Goal: Information Seeking & Learning: Learn about a topic

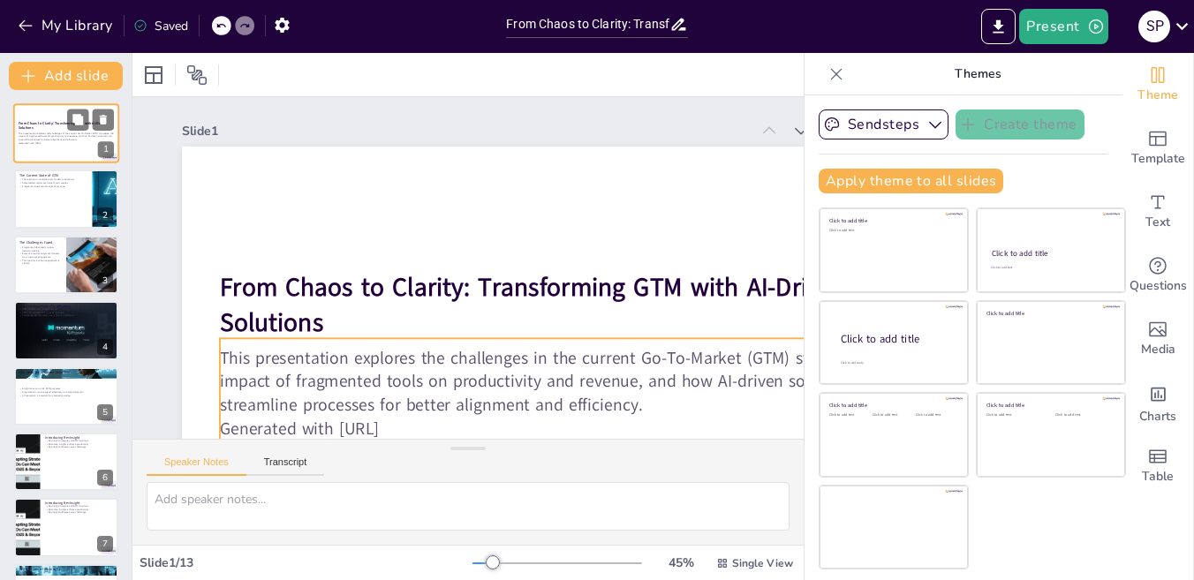
click at [41, 144] on p "Generated with [URL]" at bounding box center [66, 143] width 95 height 4
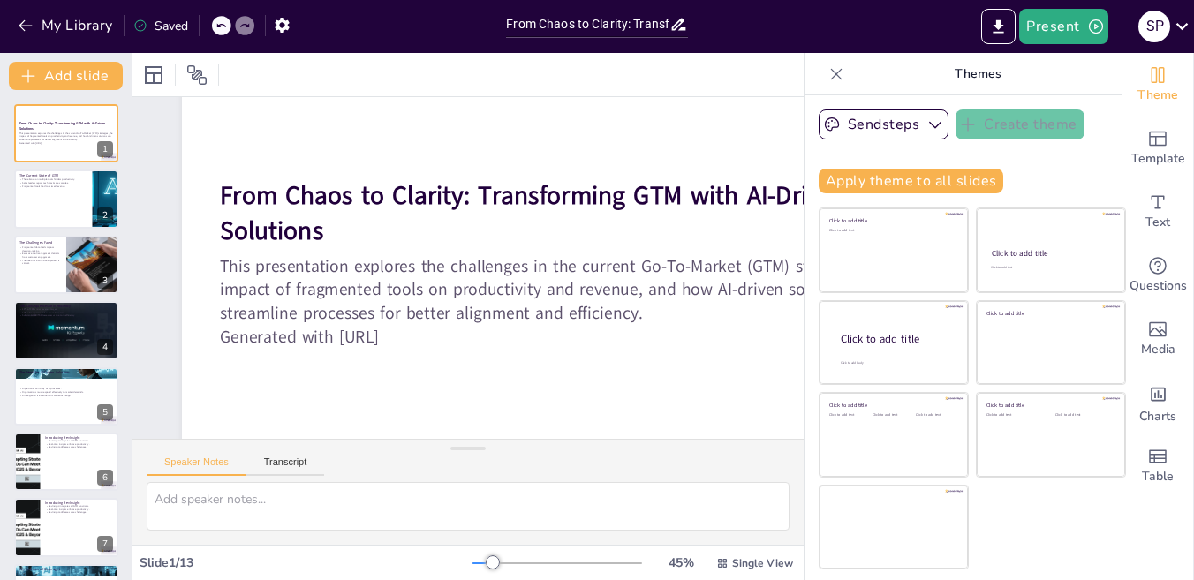
click at [827, 78] on icon at bounding box center [836, 74] width 18 height 18
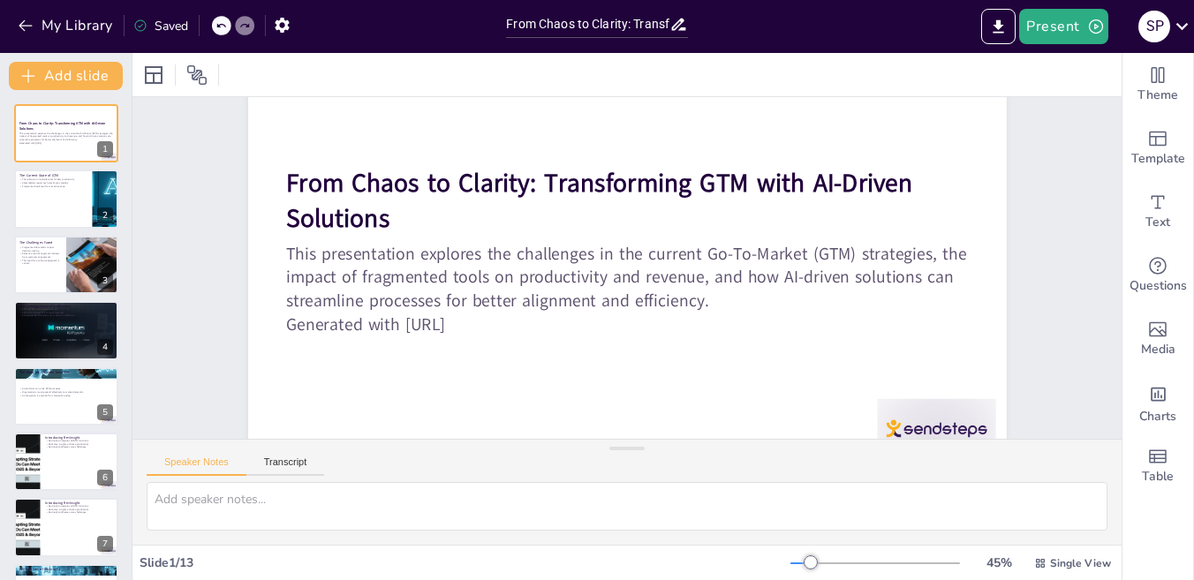
scroll to position [132, 0]
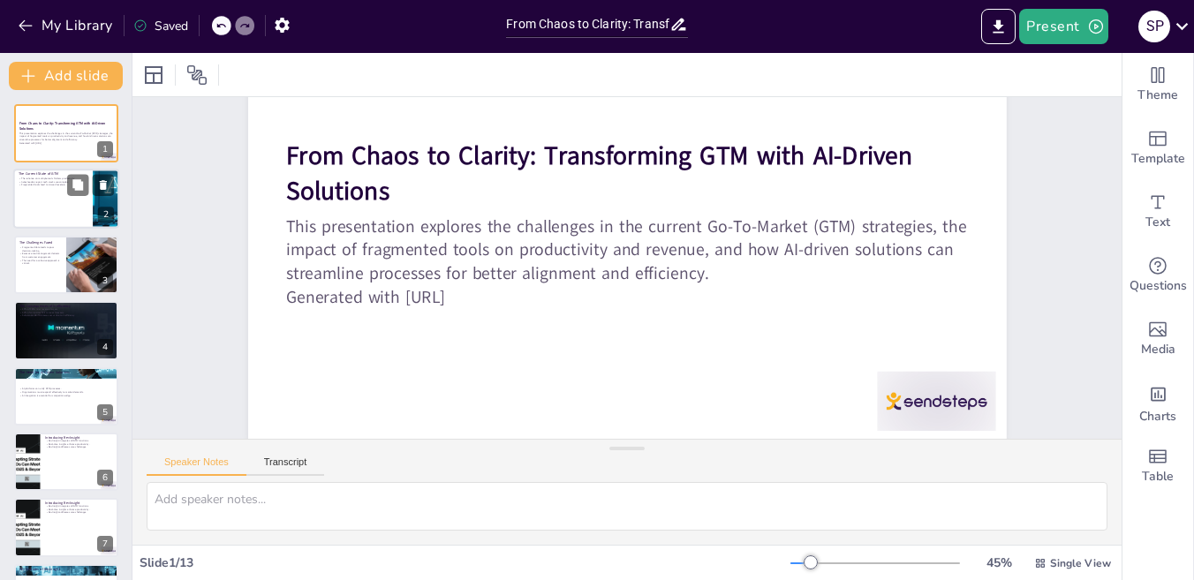
click at [57, 198] on div at bounding box center [66, 200] width 106 height 60
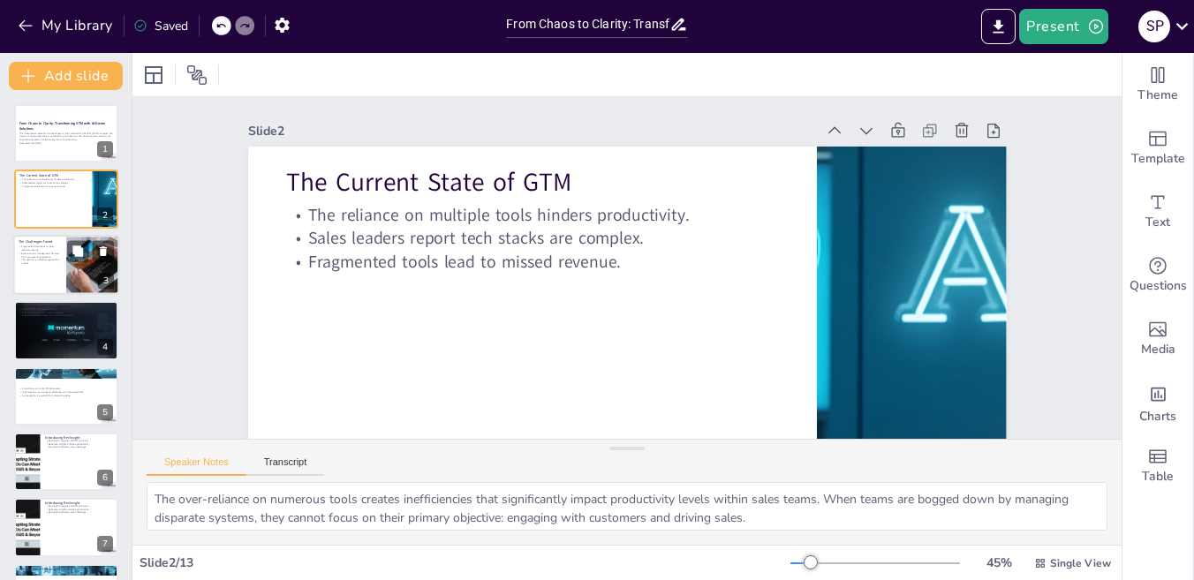
click at [27, 265] on div at bounding box center [66, 265] width 106 height 60
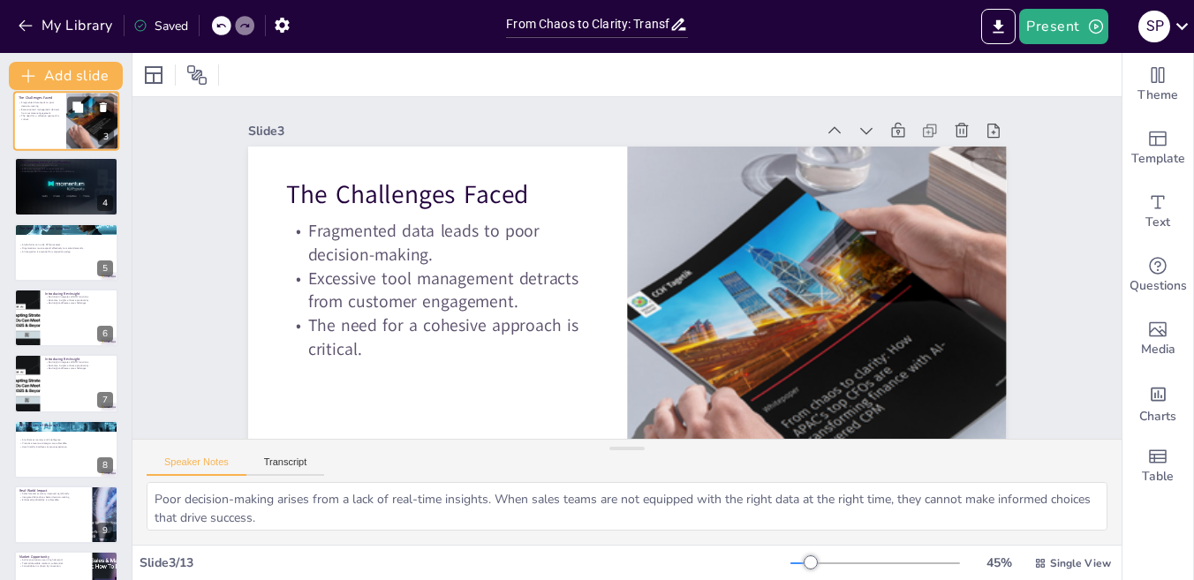
scroll to position [185, 0]
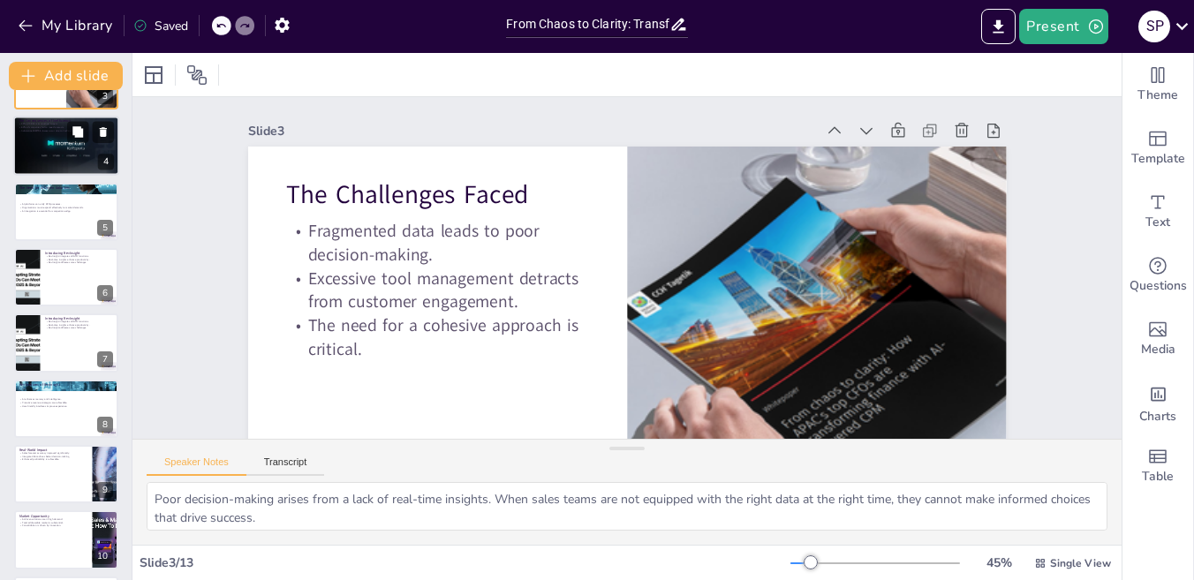
click at [49, 155] on div at bounding box center [66, 146] width 109 height 60
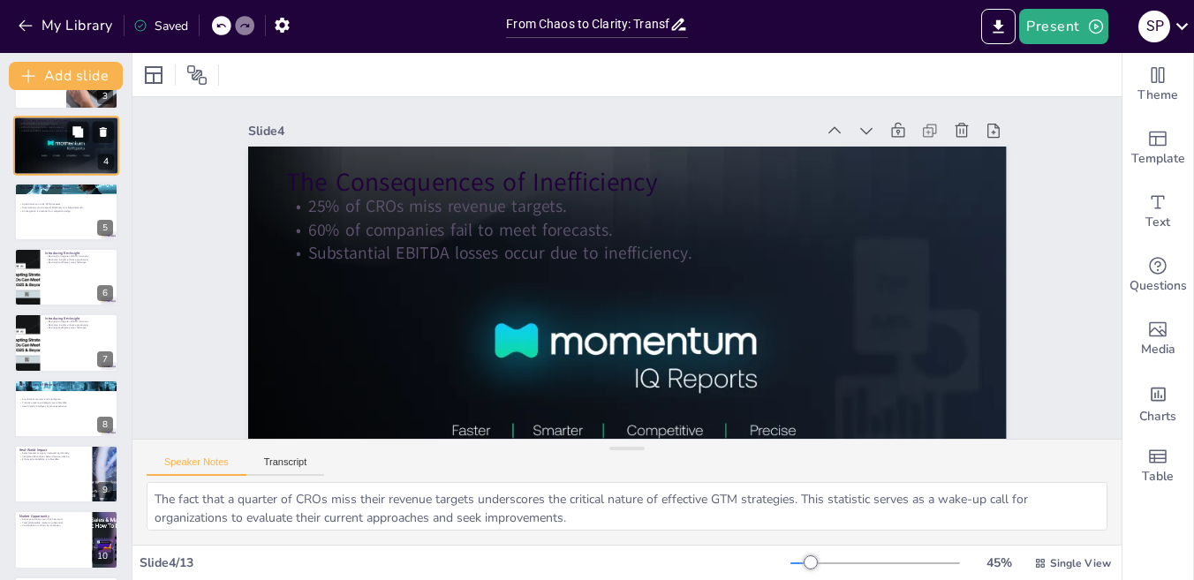
scroll to position [0, 0]
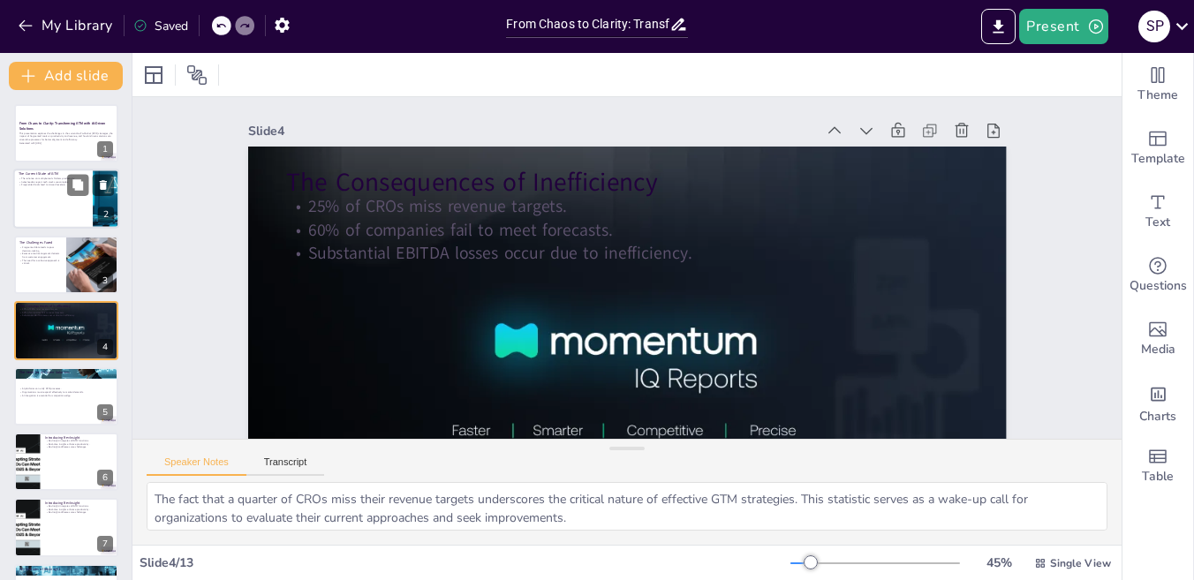
click at [43, 215] on div at bounding box center [66, 200] width 106 height 60
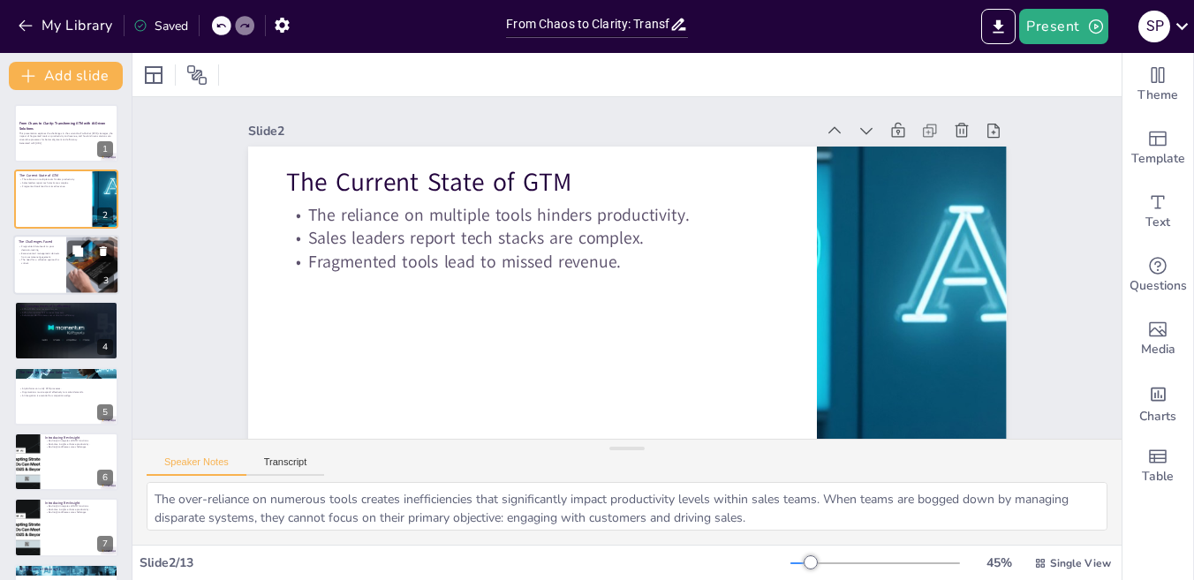
click at [38, 256] on p "Excessive tool management detracts from customer engagement." at bounding box center [40, 255] width 42 height 6
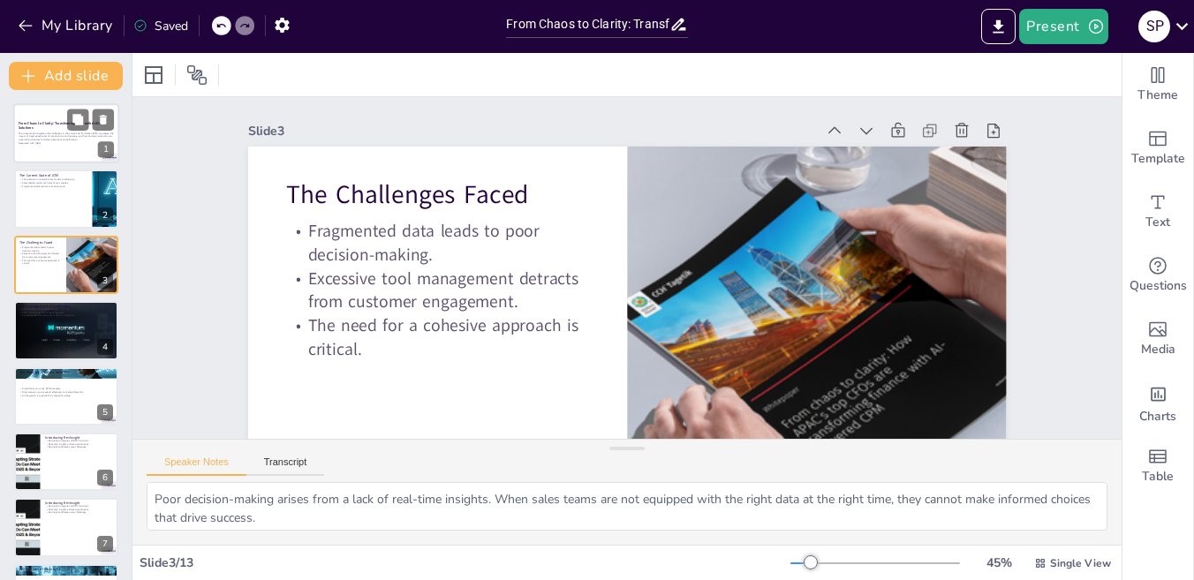
click at [72, 133] on p "This presentation explores the challenges in the current Go-To-Market (GTM) str…" at bounding box center [66, 137] width 95 height 10
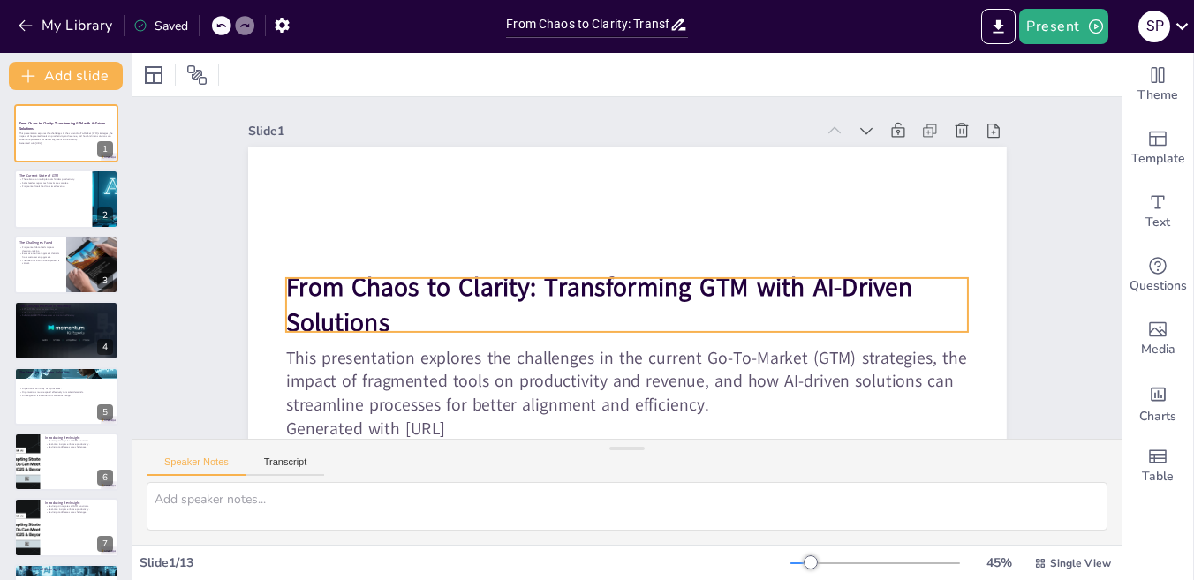
click at [381, 322] on p "From Chaos to Clarity: Transforming GTM with AI-Driven Solutions" at bounding box center [627, 304] width 683 height 71
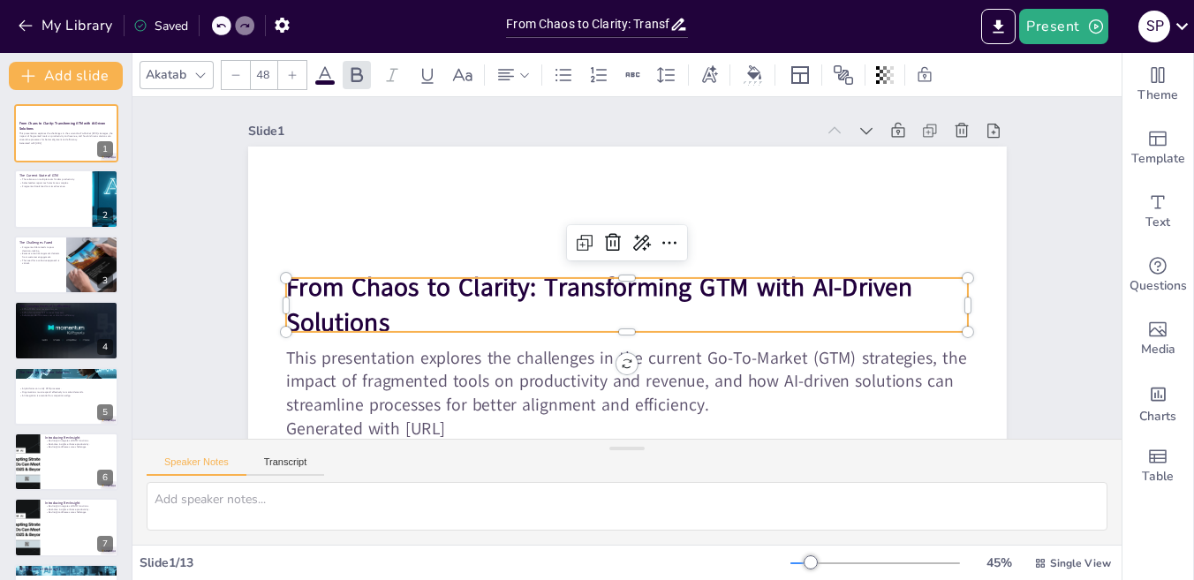
click at [286, 290] on strong "From Chaos to Clarity: Transforming GTM with AI-Driven Solutions" at bounding box center [599, 305] width 626 height 70
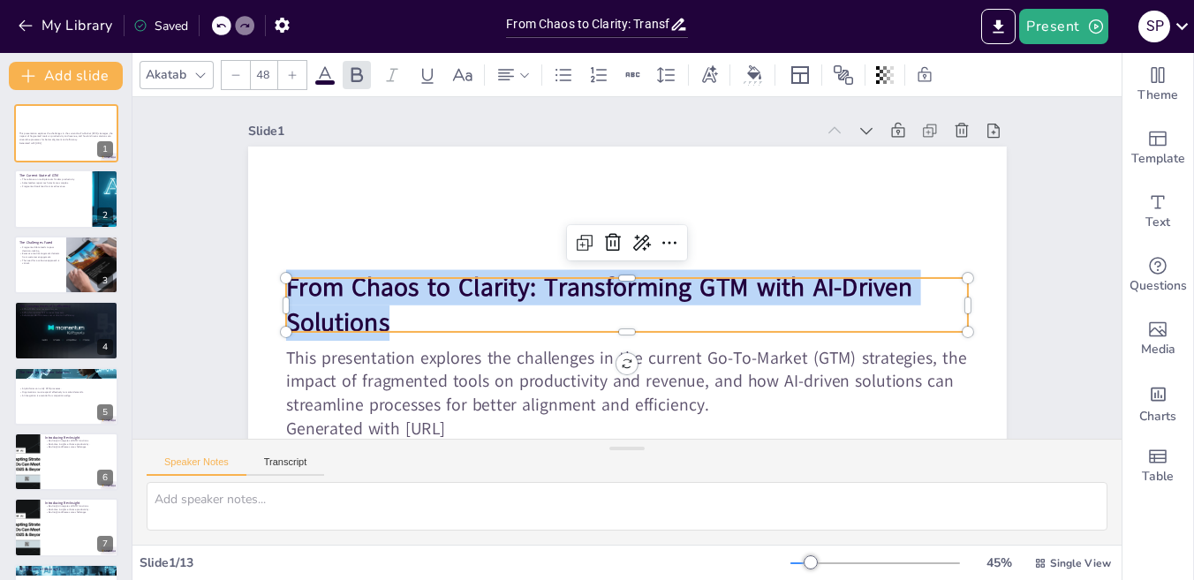
drag, startPoint x: 380, startPoint y: 319, endPoint x: 270, endPoint y: 275, distance: 118.1
click at [270, 275] on div "This presentation explores the challenges in the current Go-To-Market (GTM) str…" at bounding box center [627, 360] width 758 height 426
copy strong "From Chaos to Clarity: Transforming GTM with AI-Driven Solutions"
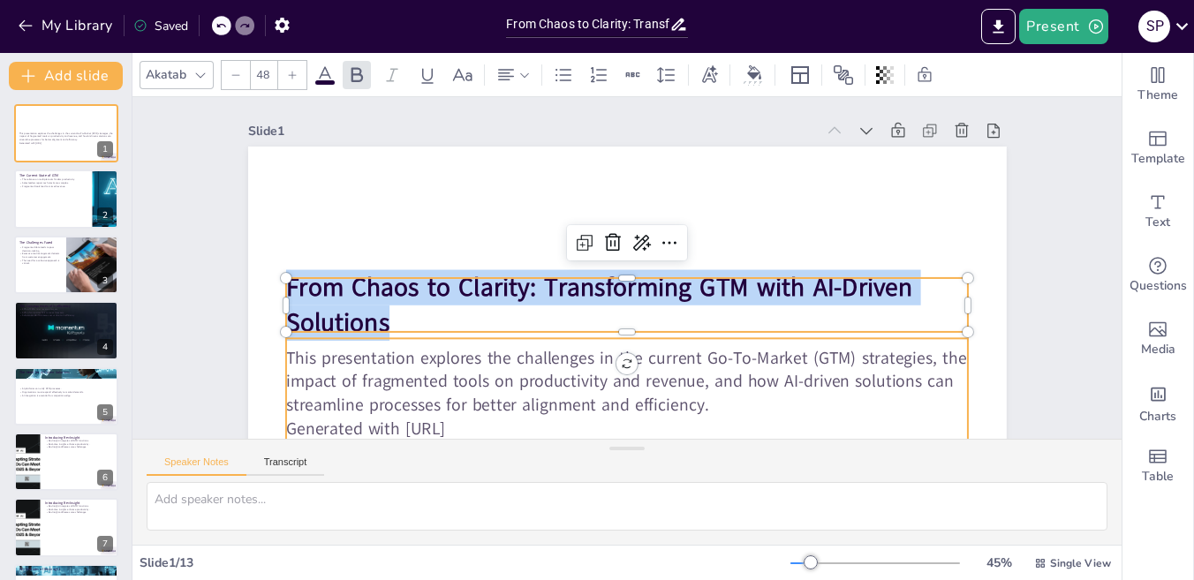
type input "32"
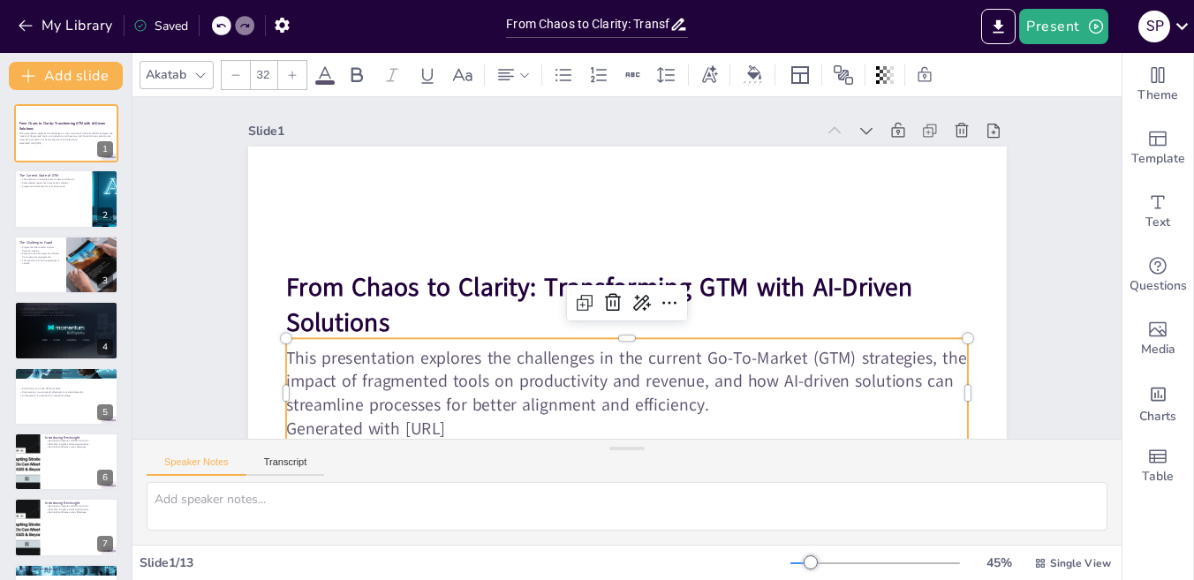
click at [286, 353] on p "This presentation explores the challenges in the current Go-To-Market (GTM) str…" at bounding box center [627, 381] width 683 height 71
click at [286, 359] on p "This presentation explores the challenges in the current Go-To-Market (GTM) str…" at bounding box center [627, 381] width 683 height 71
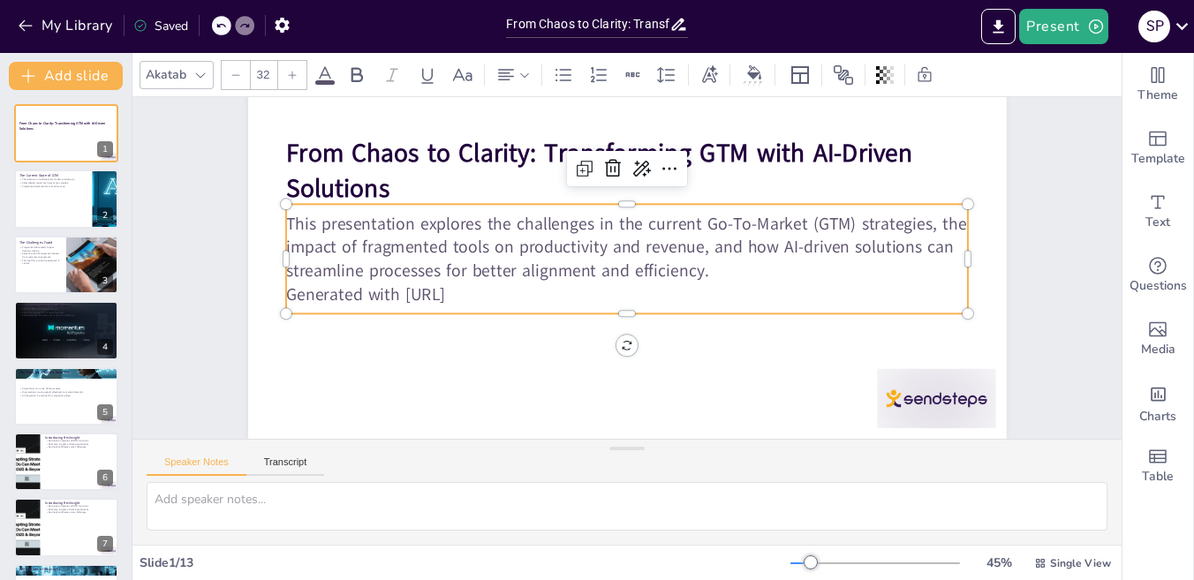
scroll to position [144, 0]
click at [48, 199] on div at bounding box center [66, 200] width 106 height 60
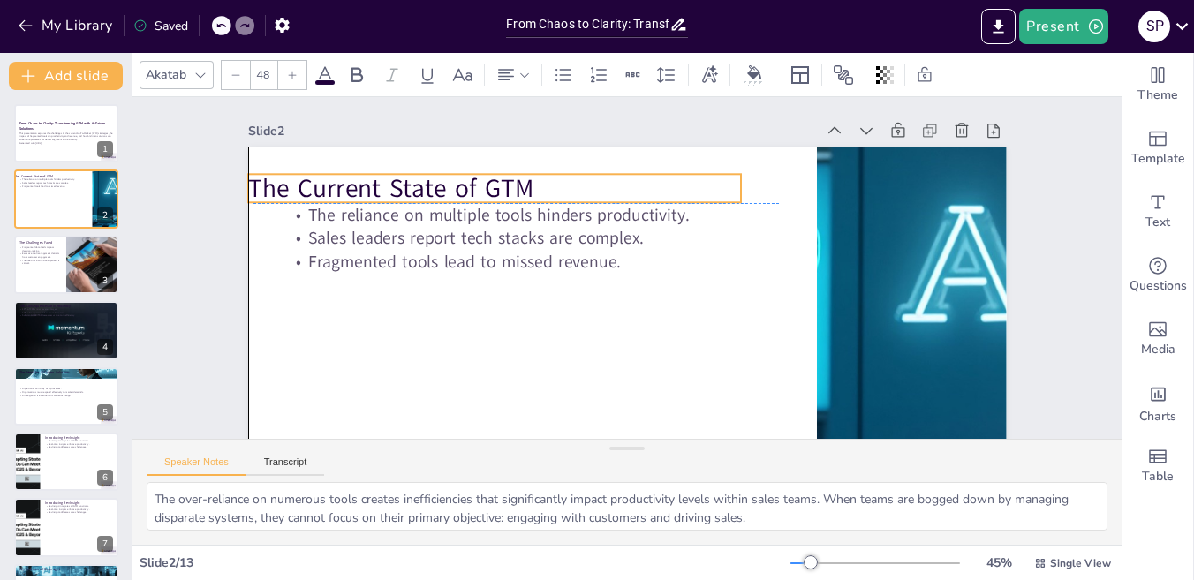
drag, startPoint x: 565, startPoint y: 182, endPoint x: 548, endPoint y: 189, distance: 18.2
click at [548, 189] on p "The Current State of GTM" at bounding box center [494, 187] width 493 height 35
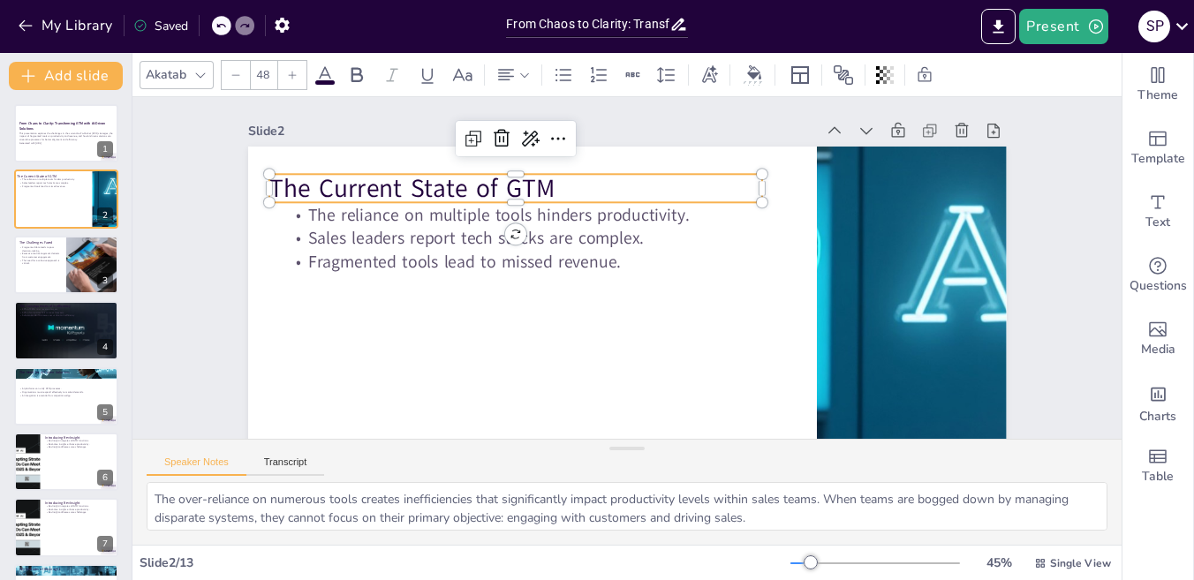
click at [399, 189] on p "The Current State of GTM" at bounding box center [515, 187] width 493 height 35
click at [397, 190] on p "The Current State of GTM" at bounding box center [515, 187] width 493 height 35
click at [277, 187] on p "The Current State of GTM" at bounding box center [515, 187] width 493 height 35
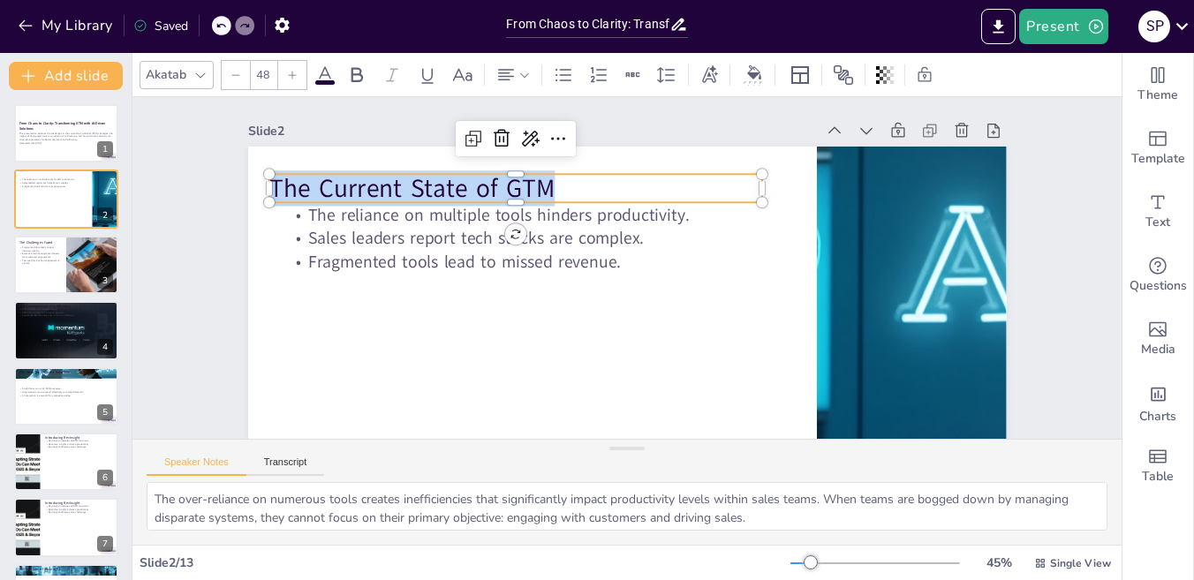
drag, startPoint x: 545, startPoint y: 191, endPoint x: 254, endPoint y: 183, distance: 290.6
click at [254, 183] on div "The reliance on multiple tools hinders productivity. Sales leaders report tech …" at bounding box center [627, 360] width 758 height 426
copy p "The Current State of GTM"
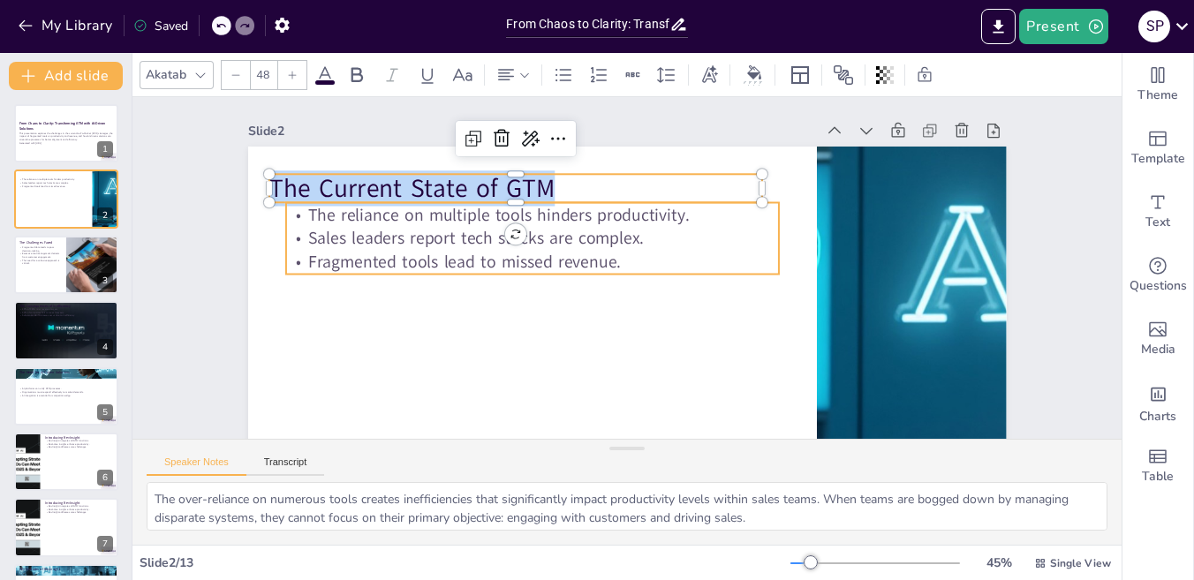
type input "32"
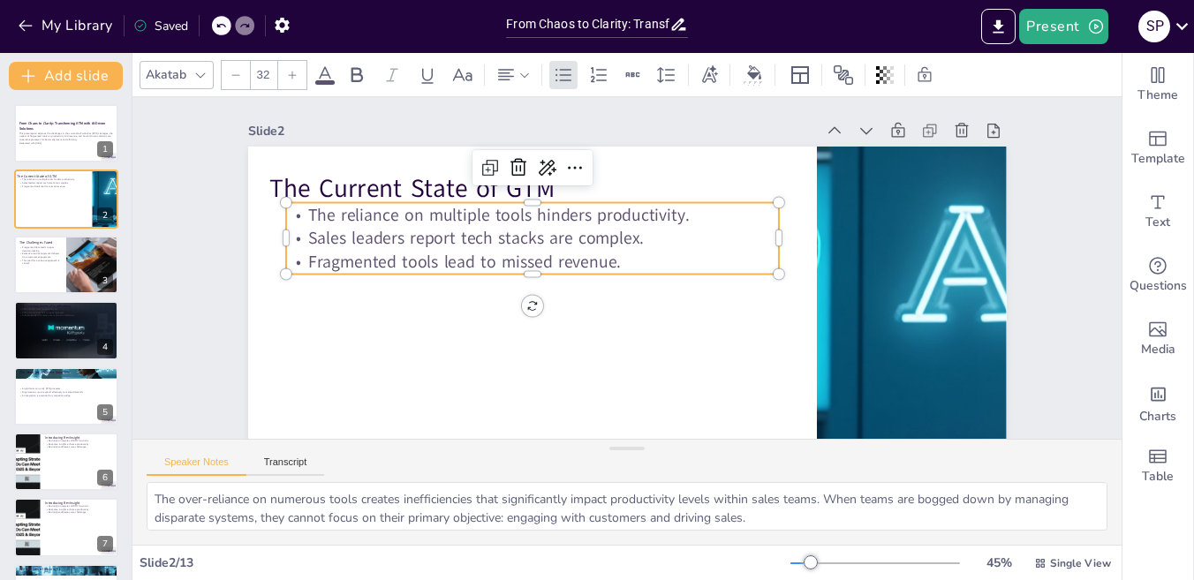
click at [332, 233] on p "Sales leaders report tech stacks are complex." at bounding box center [532, 239] width 493 height 24
click at [578, 251] on p "Fragmented tools lead to missed revenue." at bounding box center [532, 262] width 493 height 24
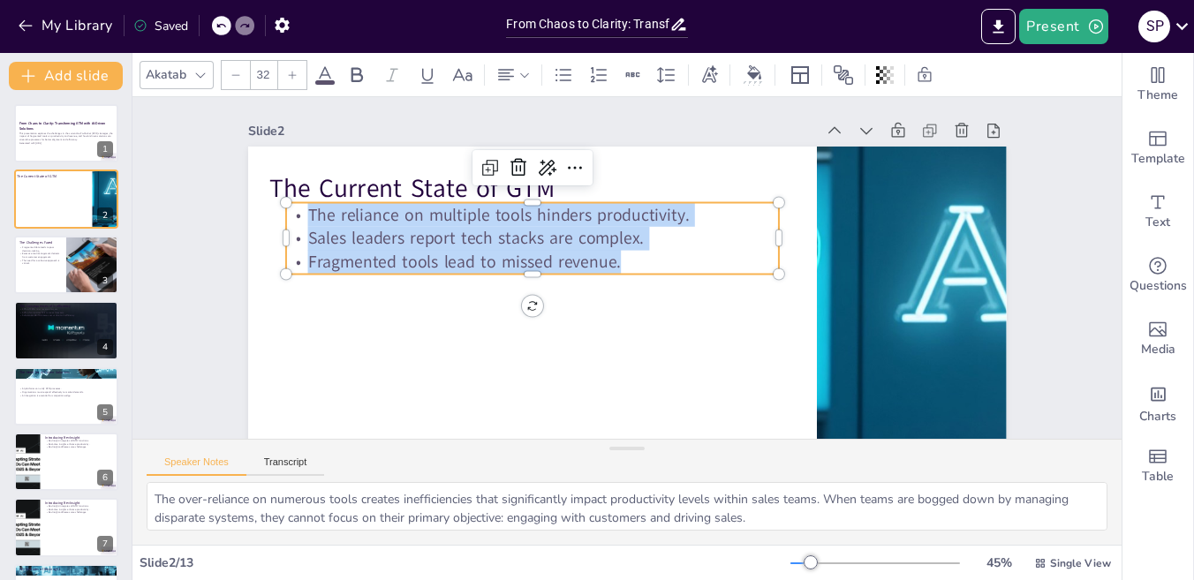
drag, startPoint x: 617, startPoint y: 262, endPoint x: 220, endPoint y: 194, distance: 403.1
click at [220, 194] on div "Slide 1 From Chaos to Clarity: Transforming GTM with AI-Driven Solutions This p…" at bounding box center [627, 335] width 857 height 476
copy div "The reliance on multiple tools hinders productivity. Sales leaders report tech …"
click at [42, 283] on div at bounding box center [66, 265] width 106 height 60
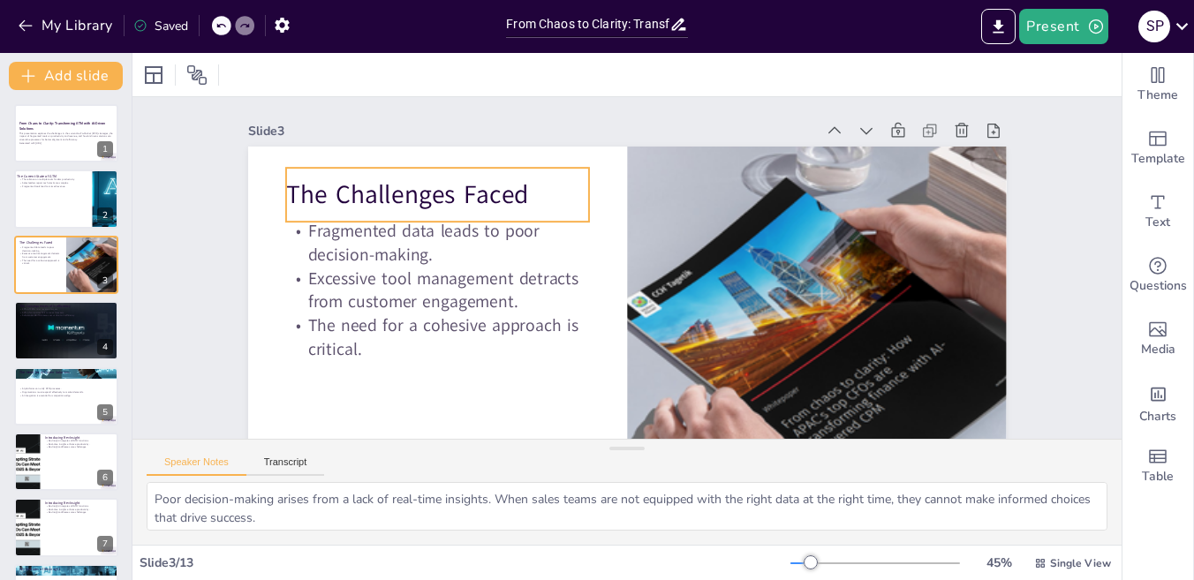
click at [286, 192] on p "The Challenges Faced" at bounding box center [437, 194] width 303 height 35
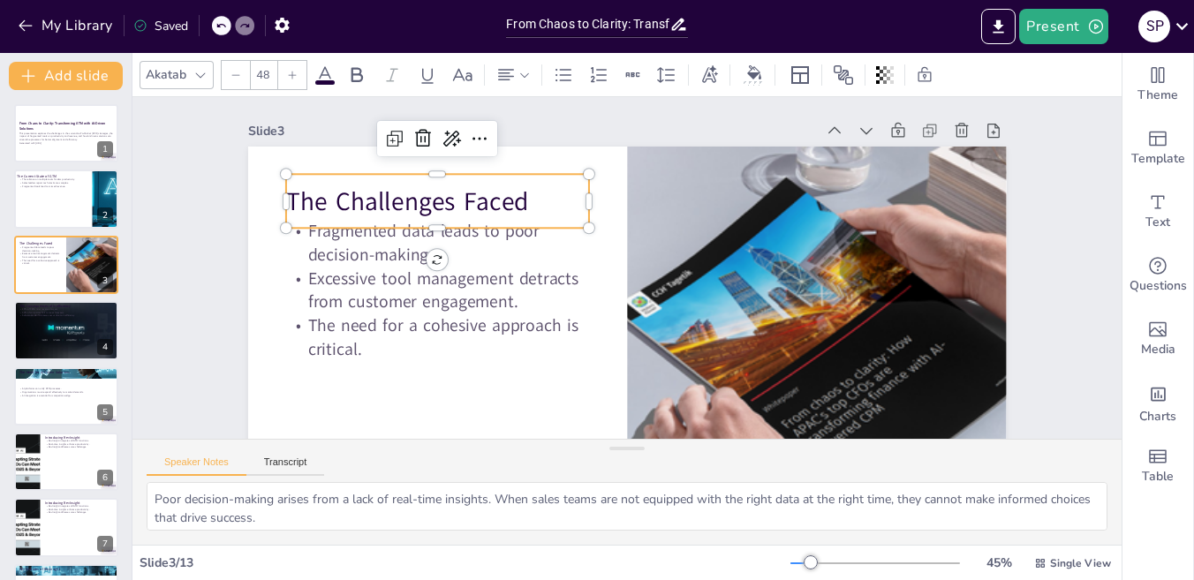
click at [286, 192] on p "The Challenges Faced" at bounding box center [437, 201] width 303 height 35
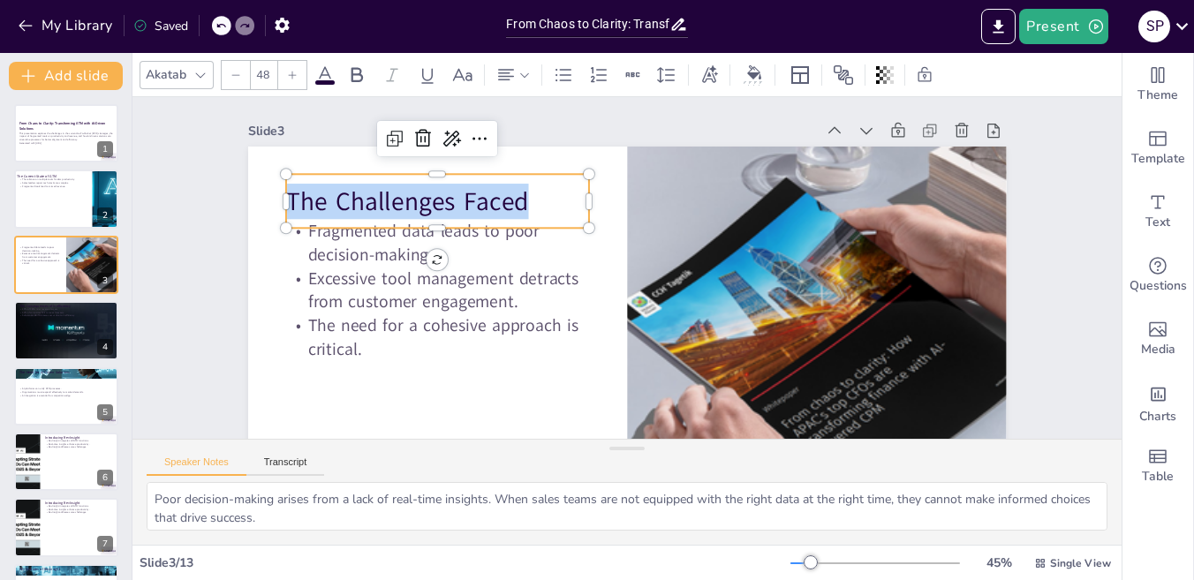
drag, startPoint x: 526, startPoint y: 200, endPoint x: 223, endPoint y: 203, distance: 302.9
click at [223, 203] on div "Slide 1 From Chaos to Clarity: Transforming GTM with AI-Driven Solutions This p…" at bounding box center [627, 335] width 857 height 476
copy p "The Challenges Faced"
type input "32"
click at [329, 312] on p "Excessive tool management detracts from customer engagement." at bounding box center [437, 290] width 303 height 47
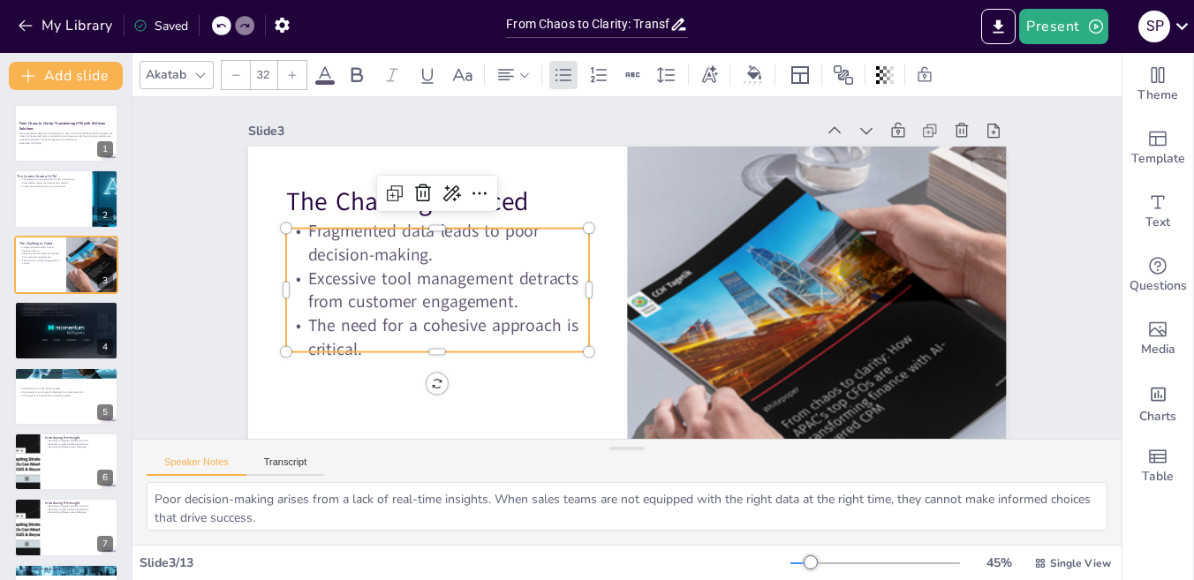
click at [329, 312] on p "Excessive tool management detracts from customer engagement." at bounding box center [437, 290] width 303 height 47
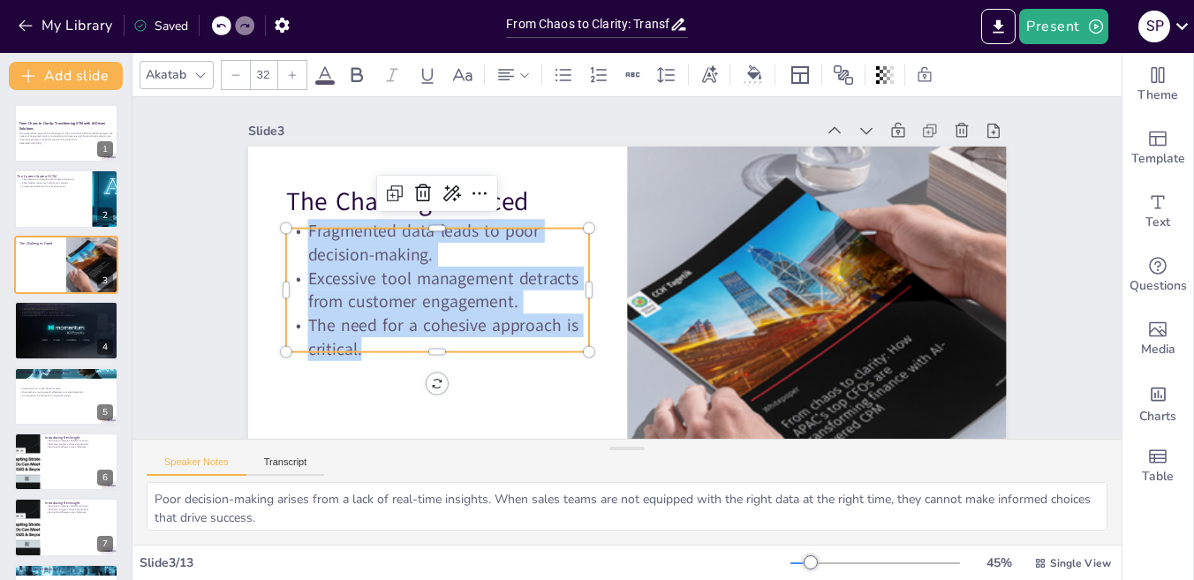
drag, startPoint x: 357, startPoint y: 344, endPoint x: 283, endPoint y: 236, distance: 131.0
click at [286, 236] on div "Fragmented data leads to poor decision-making. Excessive tool management detrac…" at bounding box center [437, 289] width 303 height 141
copy div "Fragmented data leads to poor decision-making. Excessive tool management detrac…"
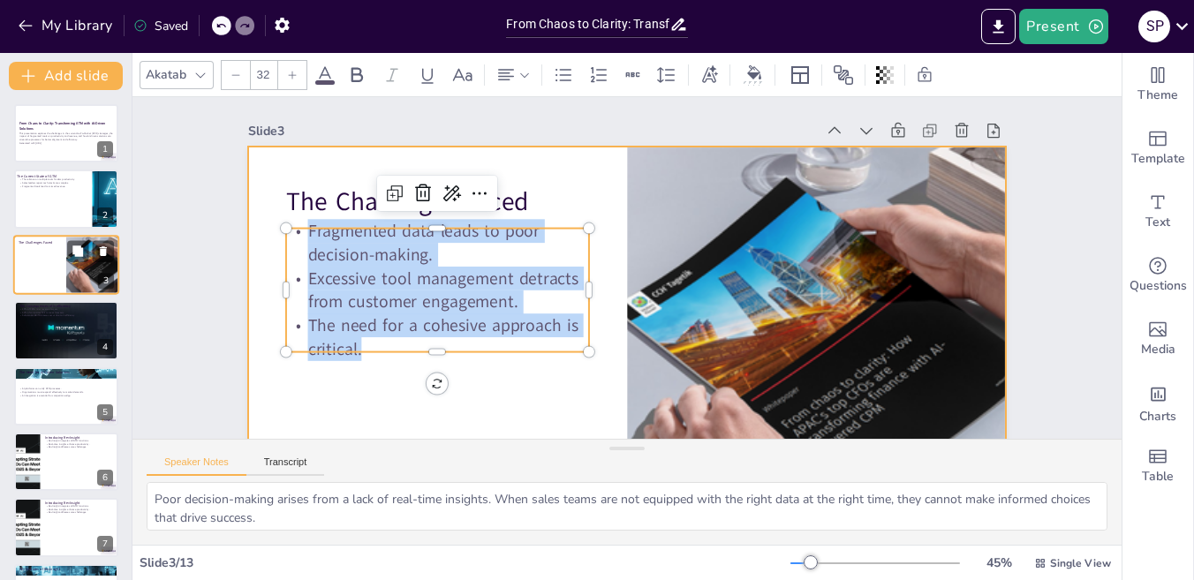
click at [55, 265] on div at bounding box center [66, 265] width 106 height 60
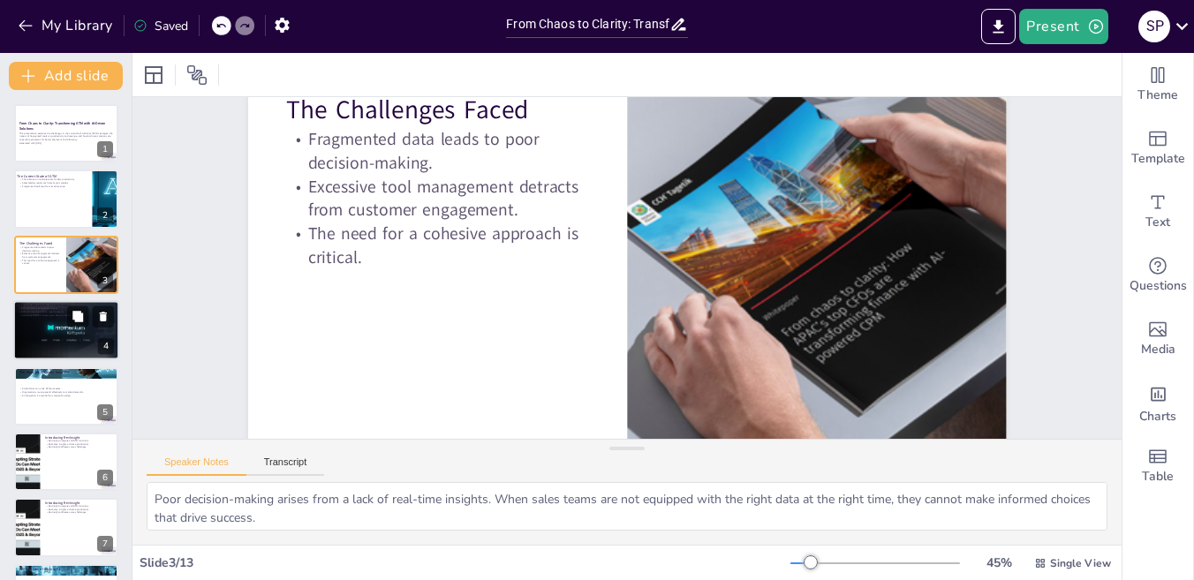
click at [64, 335] on div at bounding box center [66, 330] width 109 height 60
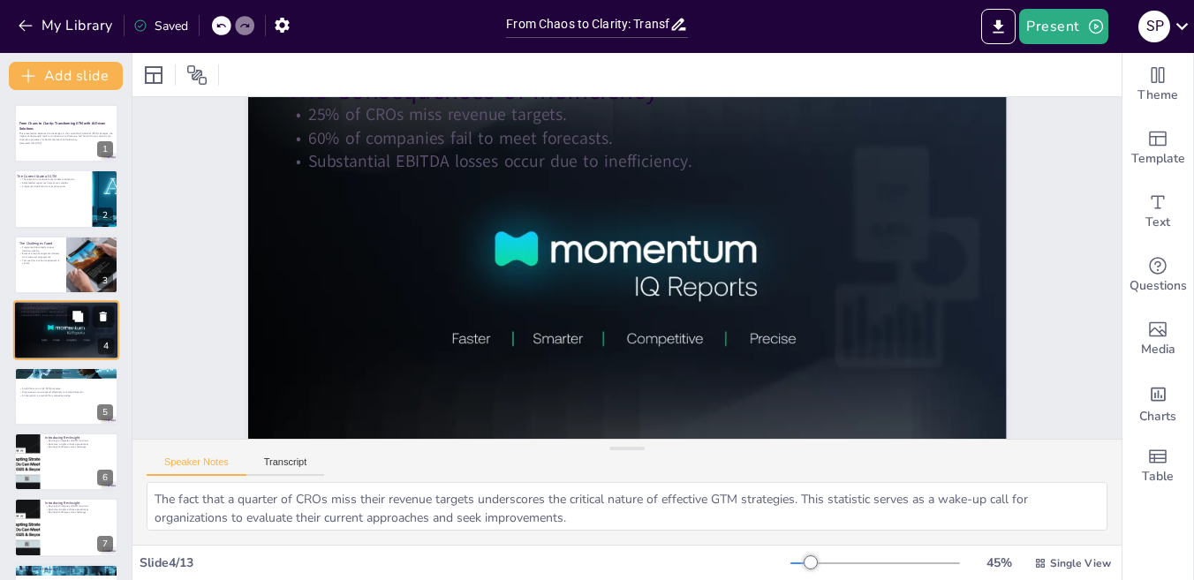
scroll to position [0, 0]
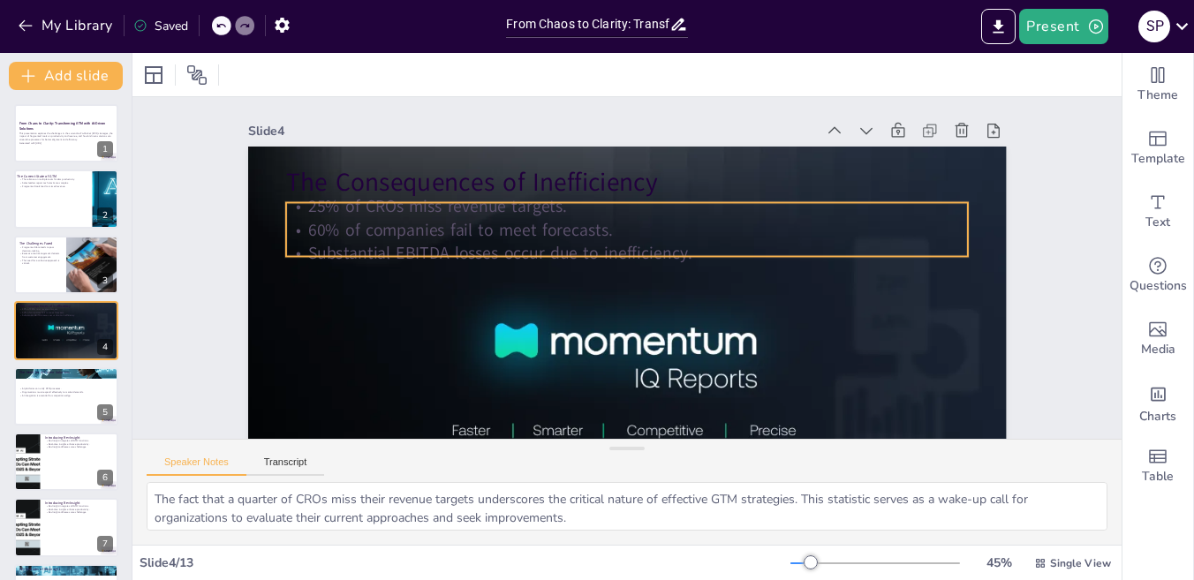
click at [351, 223] on p "60% of companies fail to meet forecasts." at bounding box center [627, 230] width 683 height 24
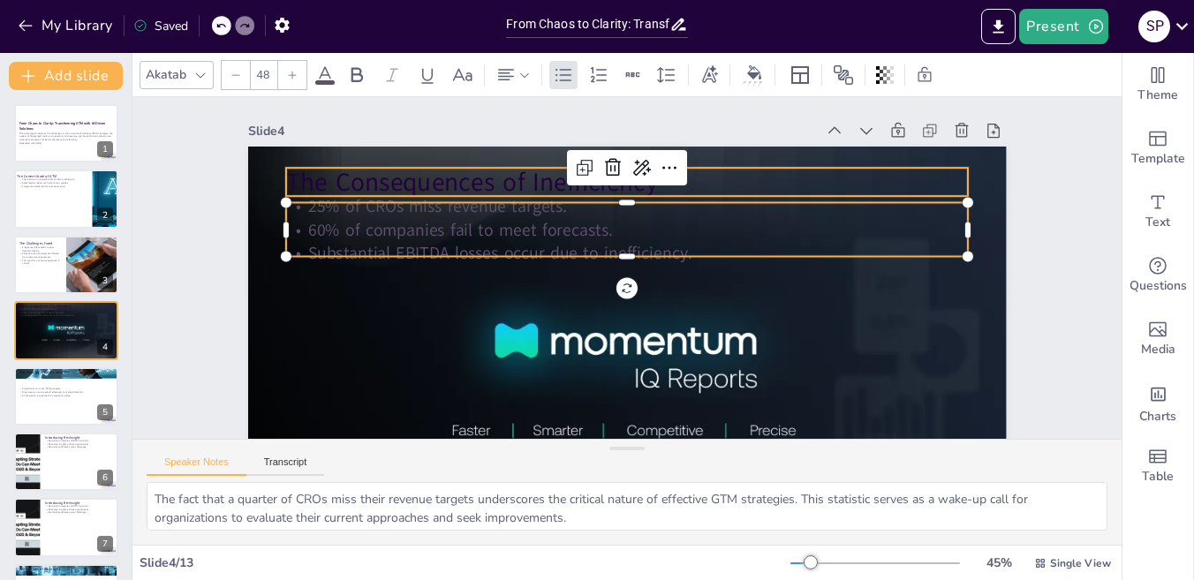
click at [346, 183] on p "The Consequences of Inefficiency" at bounding box center [627, 181] width 683 height 35
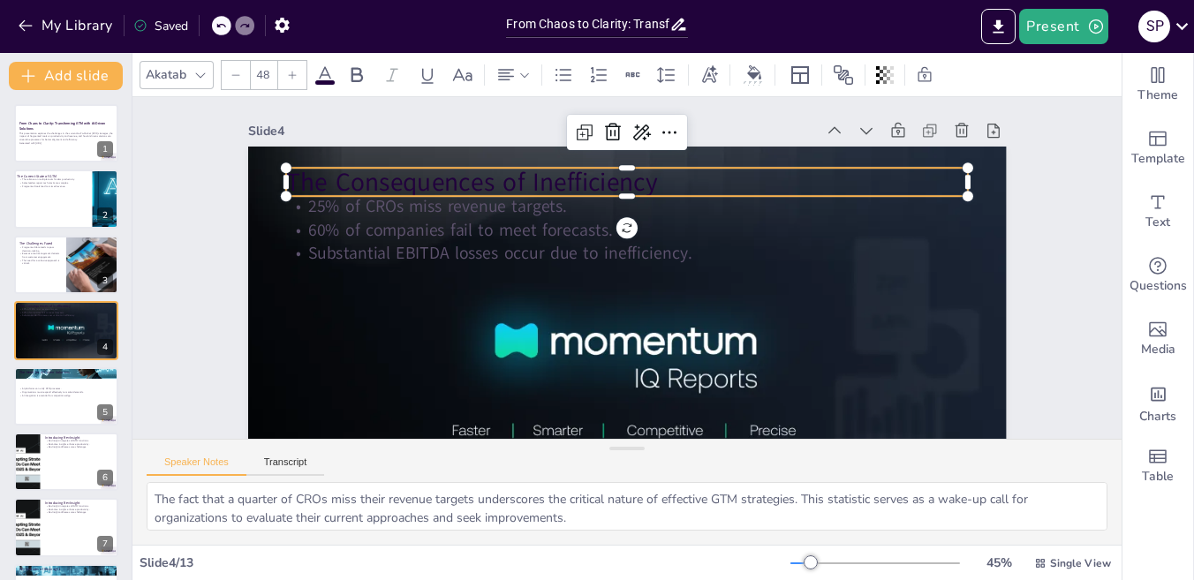
click at [346, 183] on p "The Consequences of Inefficiency" at bounding box center [627, 181] width 683 height 35
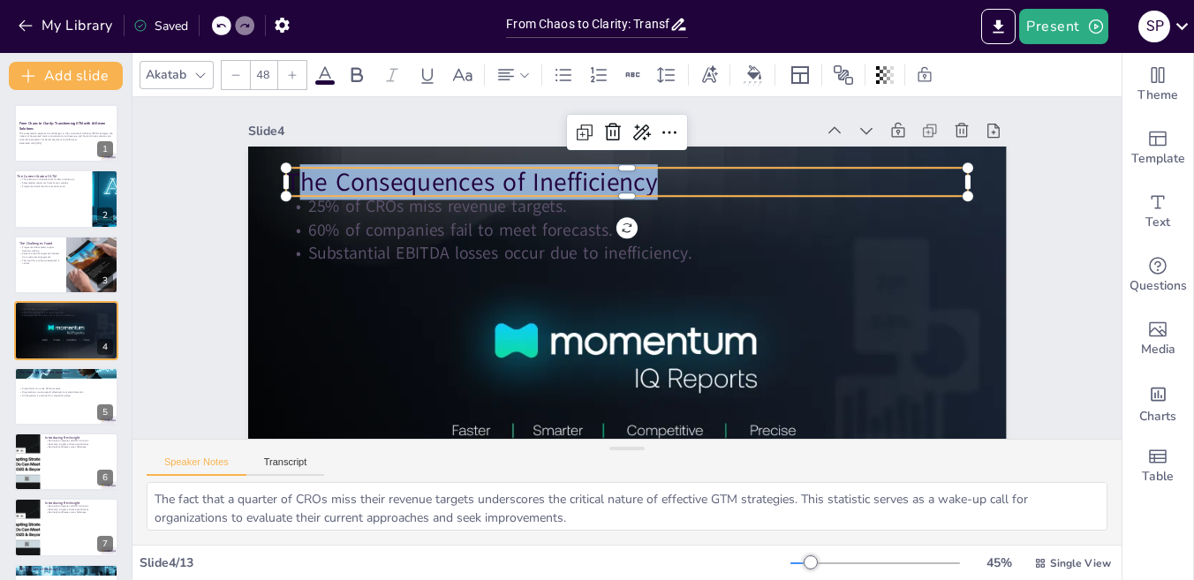
drag, startPoint x: 291, startPoint y: 176, endPoint x: 659, endPoint y: 182, distance: 367.4
click at [659, 182] on p "The Consequences of Inefficiency" at bounding box center [627, 181] width 683 height 35
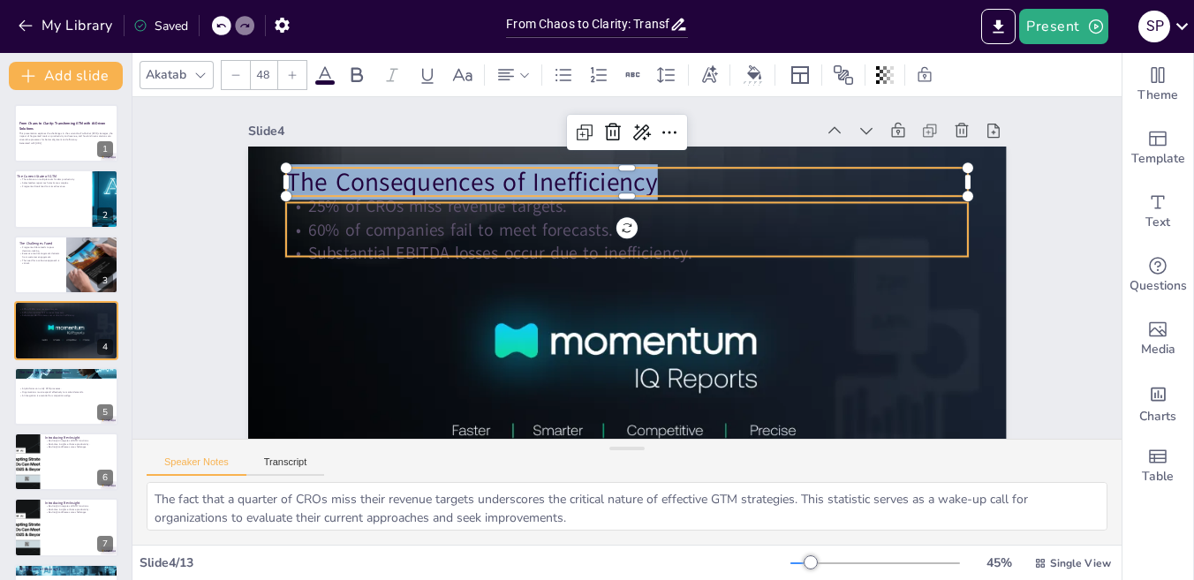
drag, startPoint x: 277, startPoint y: 178, endPoint x: 694, endPoint y: 205, distance: 417.6
click at [694, 205] on div "25% of CROs miss revenue targets. 60% of companies fail to meet forecasts. Subs…" at bounding box center [627, 360] width 758 height 426
copy p "The Consequences of Inefficiency"
type input "32"
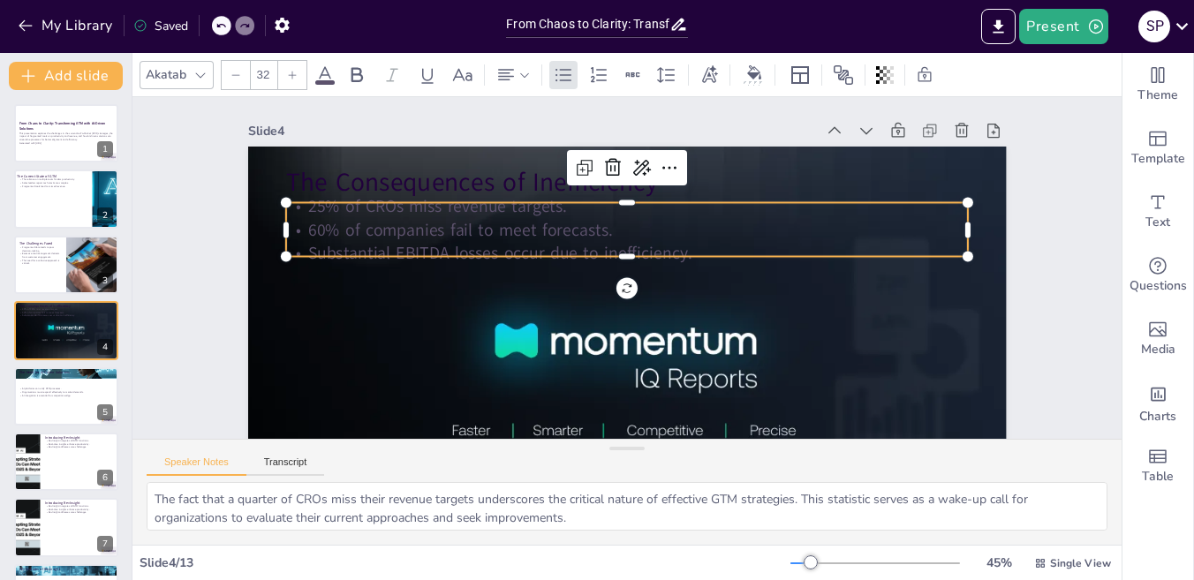
click at [380, 240] on p "60% of companies fail to meet forecasts." at bounding box center [627, 230] width 683 height 24
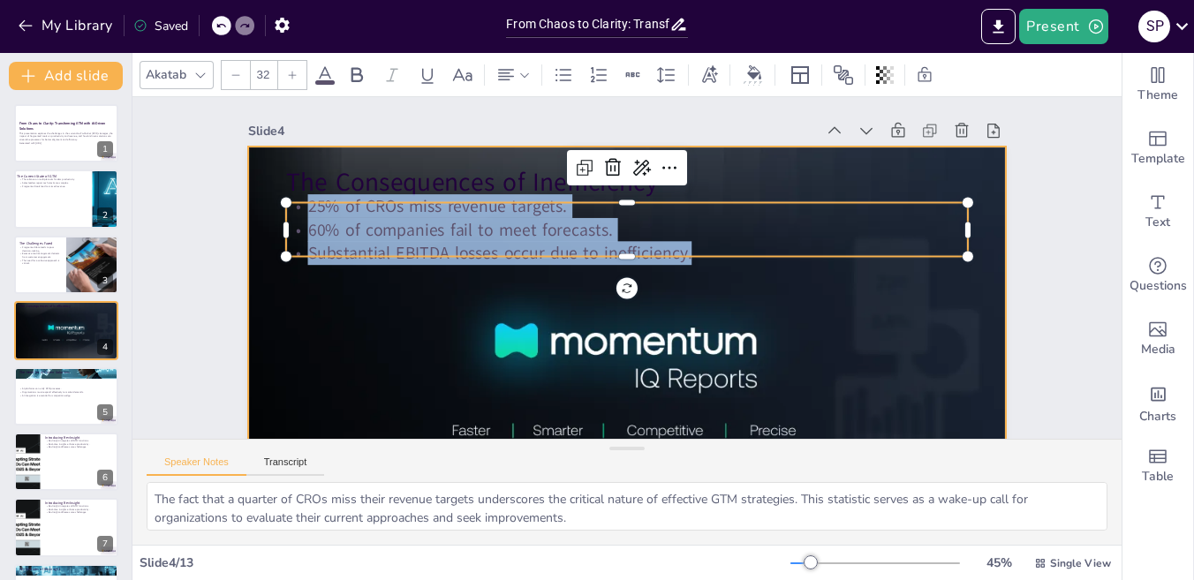
drag, startPoint x: 297, startPoint y: 208, endPoint x: 736, endPoint y: 293, distance: 447.8
click at [736, 293] on div "The Consequences of Inefficiency 25% of CROs miss revenue targets. 60% of compa…" at bounding box center [627, 360] width 758 height 426
copy div "25% of CROs miss revenue targets. 60% of companies fail to meet forecasts. Subs…"
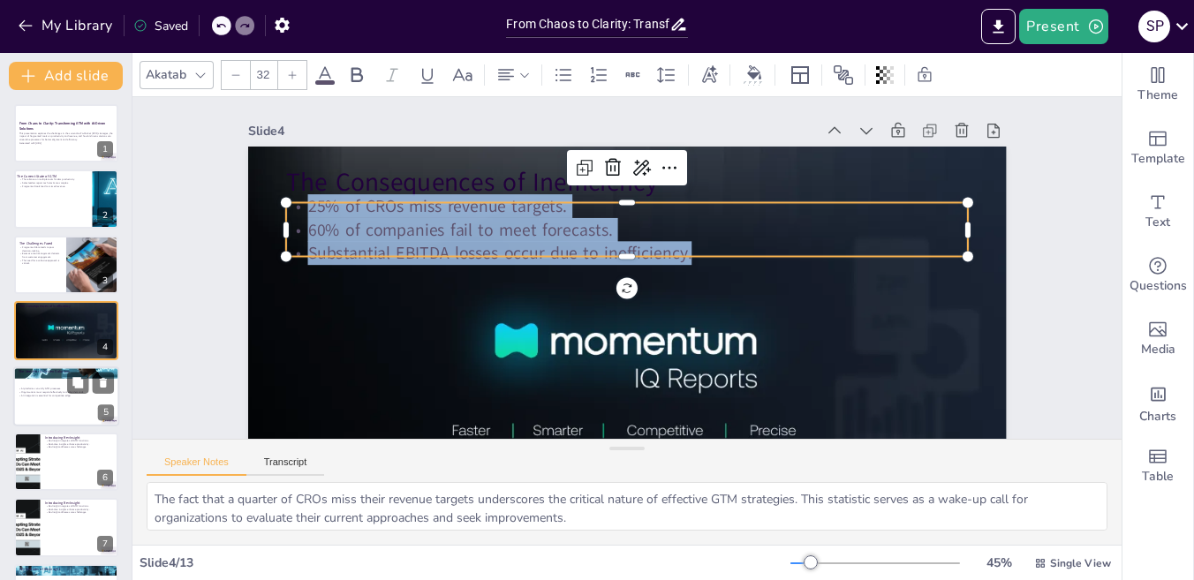
click at [37, 401] on div at bounding box center [66, 396] width 106 height 60
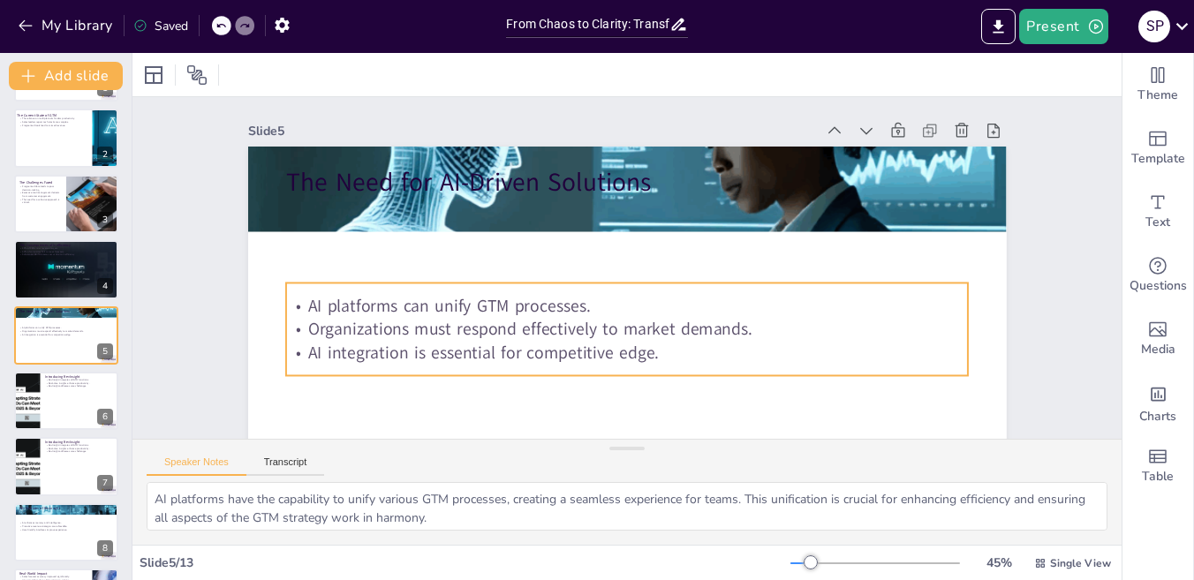
click at [336, 309] on p "AI platforms can unify GTM processes." at bounding box center [627, 306] width 683 height 24
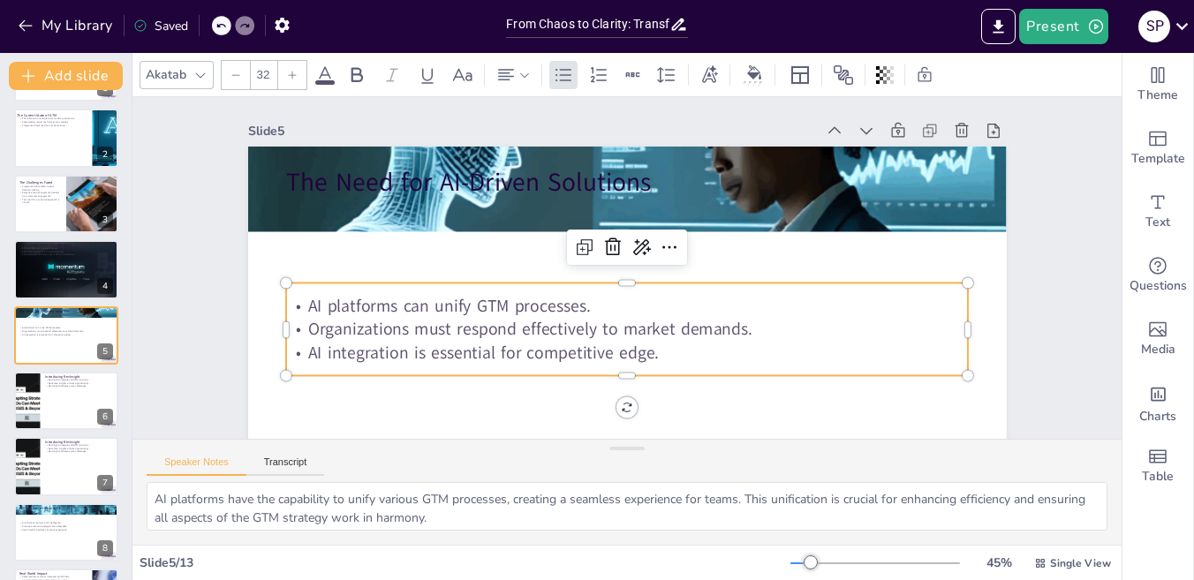
click at [336, 309] on p "AI platforms can unify GTM processes." at bounding box center [627, 306] width 683 height 24
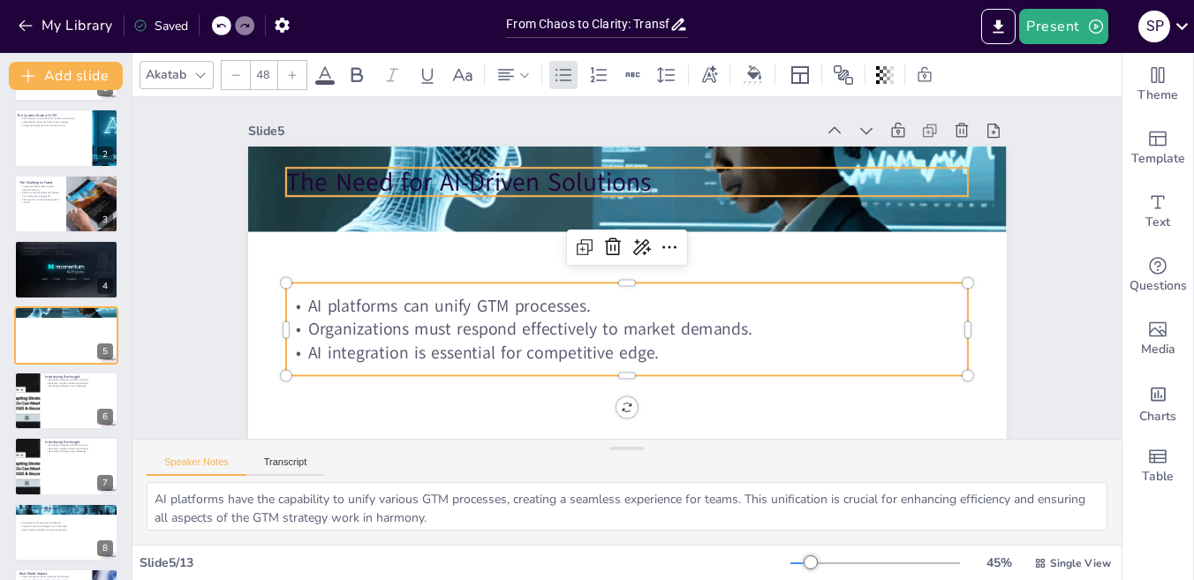
click at [287, 184] on p "The Need for AI-Driven Solutions" at bounding box center [627, 181] width 683 height 35
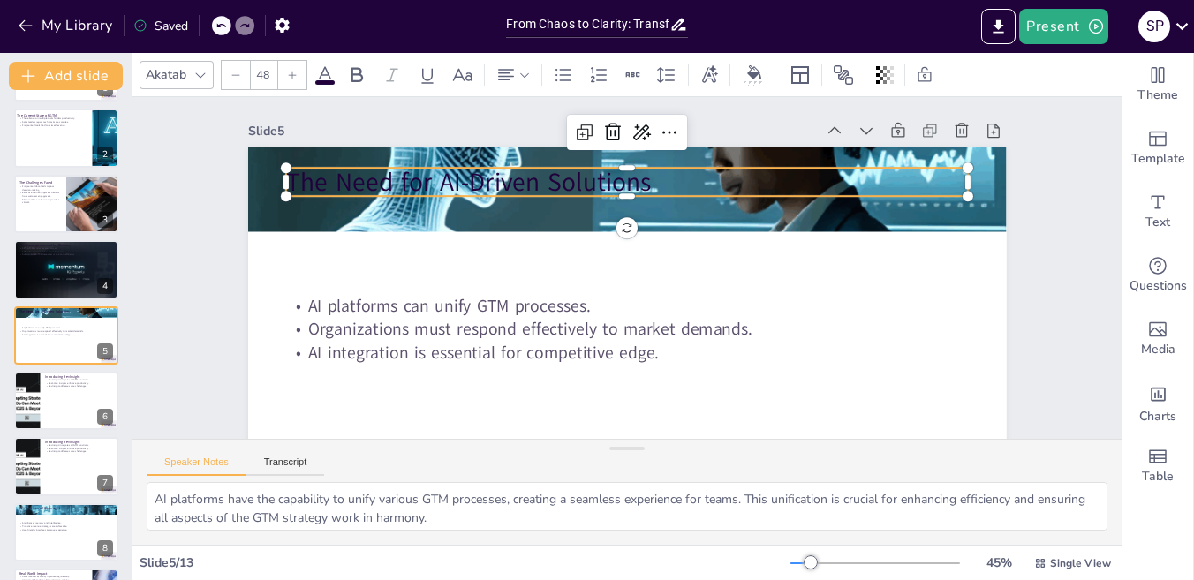
click at [287, 184] on p "The Need for AI-Driven Solutions" at bounding box center [627, 181] width 683 height 35
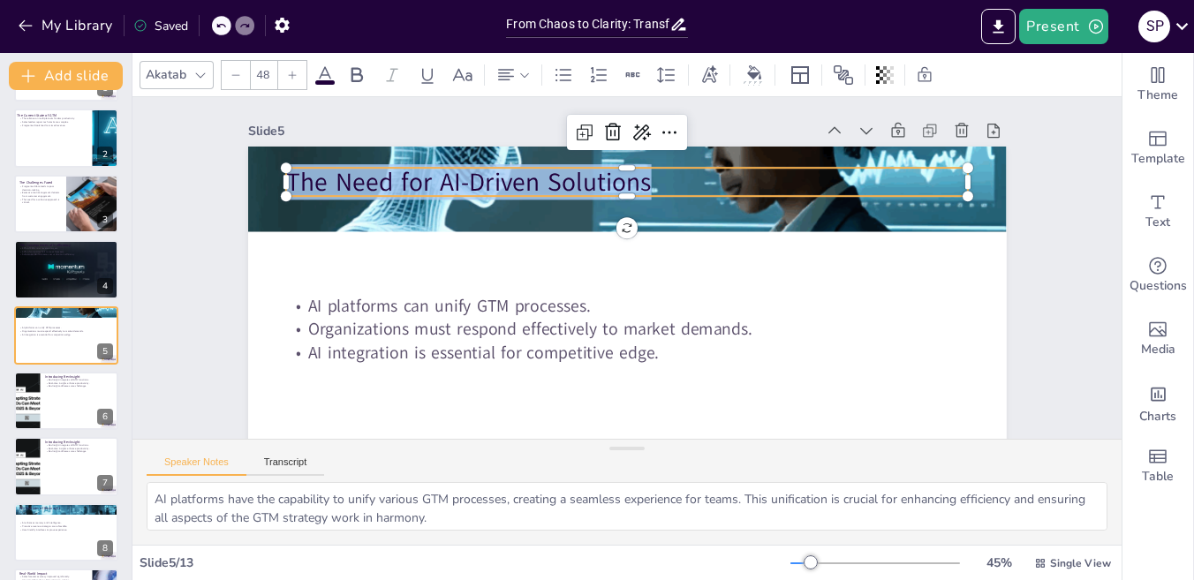
drag, startPoint x: 652, startPoint y: 178, endPoint x: 266, endPoint y: 182, distance: 385.9
click at [266, 182] on div "AI platforms can unify GTM processes. Organizations must respond effectively to…" at bounding box center [627, 360] width 758 height 426
copy p "The Need for AI-Driven Solutions"
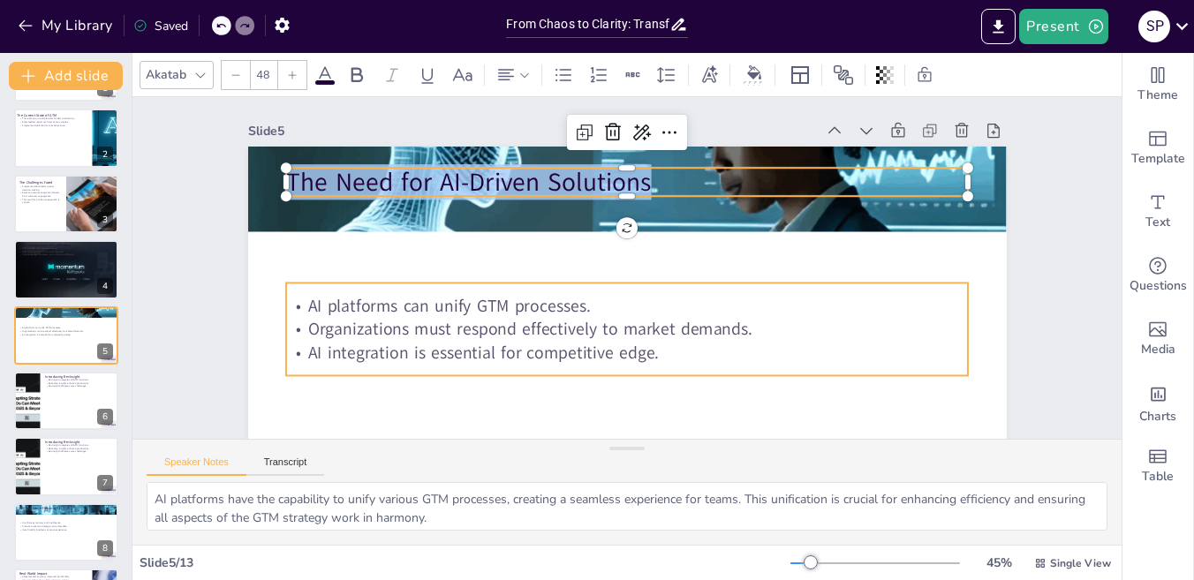
type input "32"
click at [338, 312] on p "AI platforms can unify GTM processes." at bounding box center [627, 306] width 683 height 24
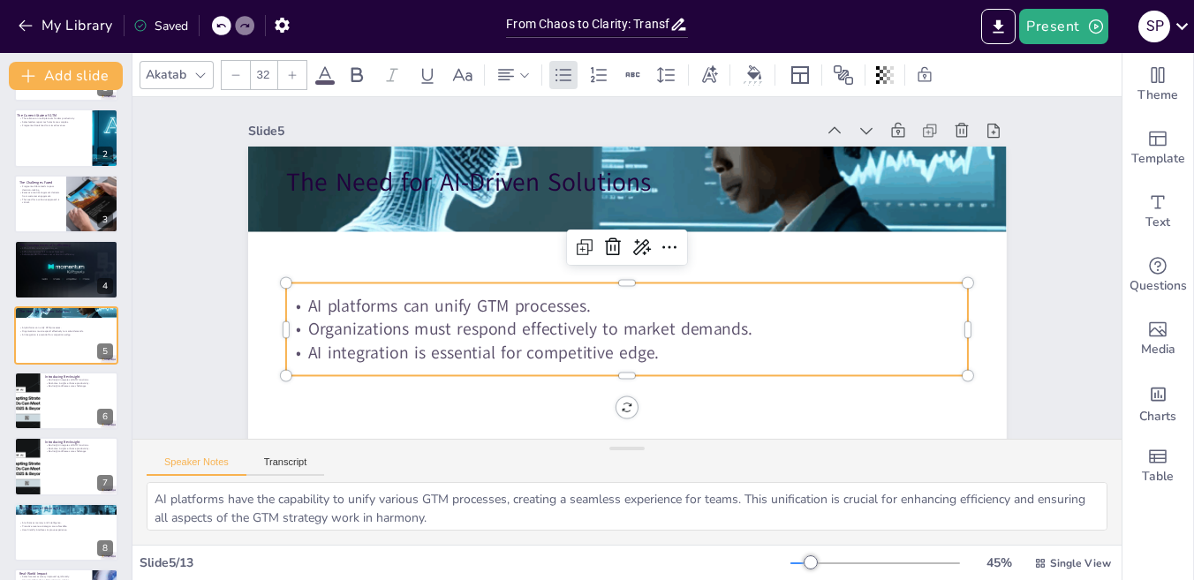
click at [339, 312] on p "AI platforms can unify GTM processes." at bounding box center [627, 306] width 683 height 24
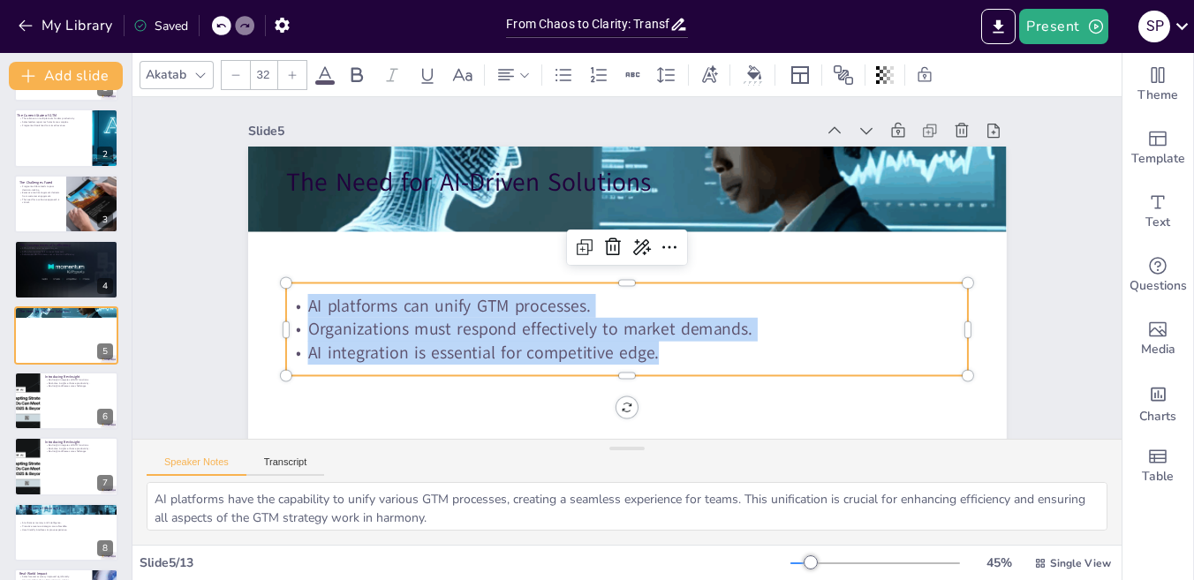
drag, startPoint x: 298, startPoint y: 304, endPoint x: 736, endPoint y: 356, distance: 441.1
click at [736, 356] on div "AI platforms can unify GTM processes. Organizations must respond effectively to…" at bounding box center [627, 329] width 683 height 71
copy div "AI platforms can unify GTM processes. Organizations must respond effectively to…"
click at [49, 404] on div at bounding box center [66, 401] width 106 height 60
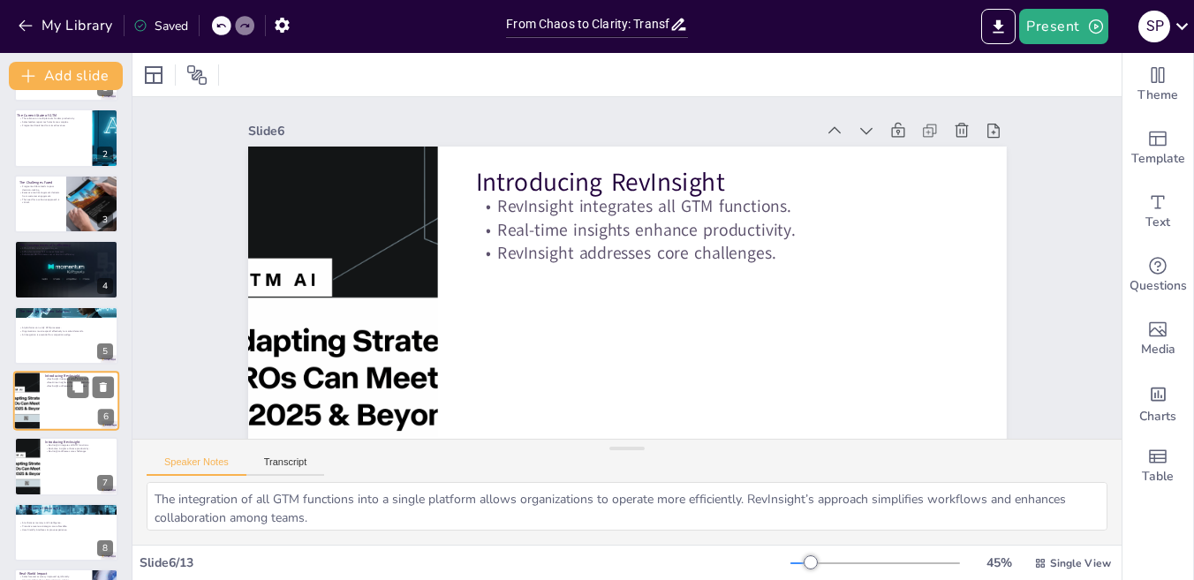
scroll to position [127, 0]
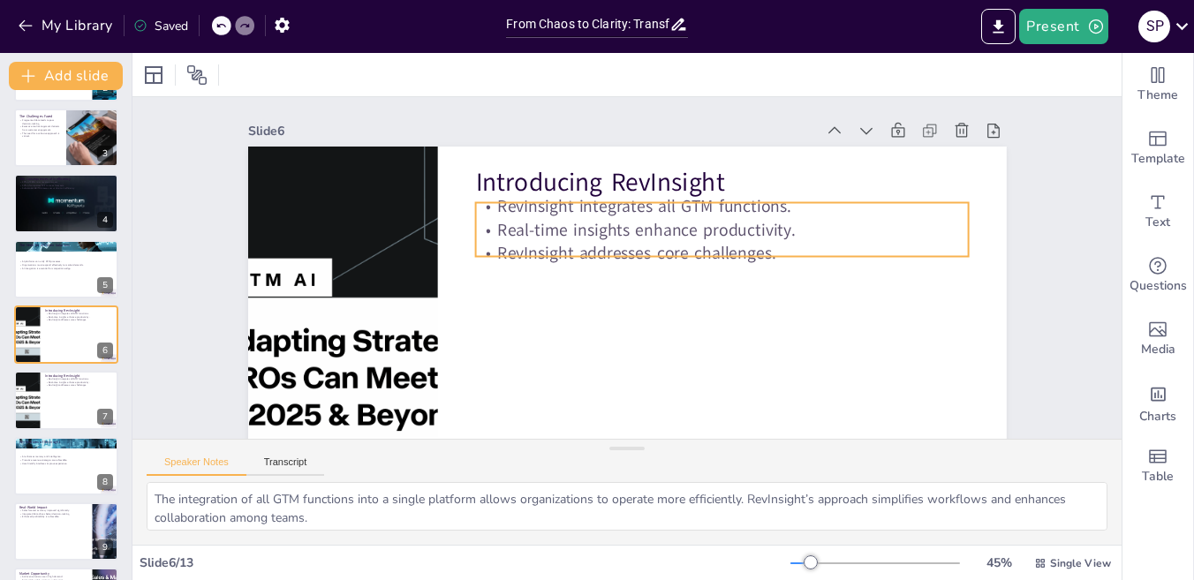
click at [475, 205] on p "RevInsight integrates all GTM functions." at bounding box center [721, 206] width 493 height 24
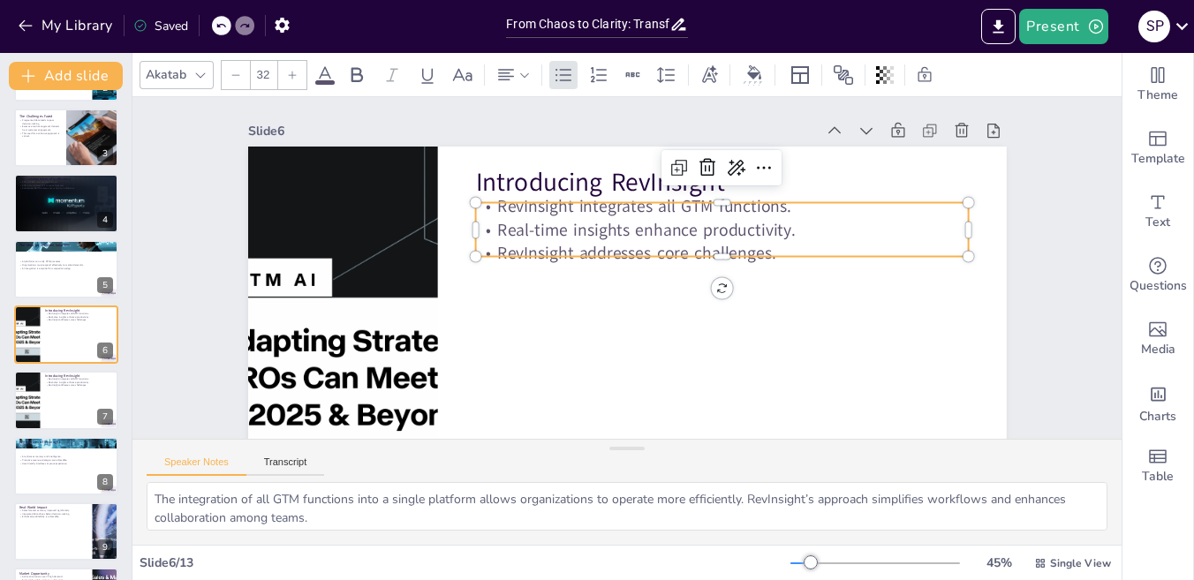
click at [762, 250] on p "RevInsight addresses core challenges." at bounding box center [721, 254] width 493 height 24
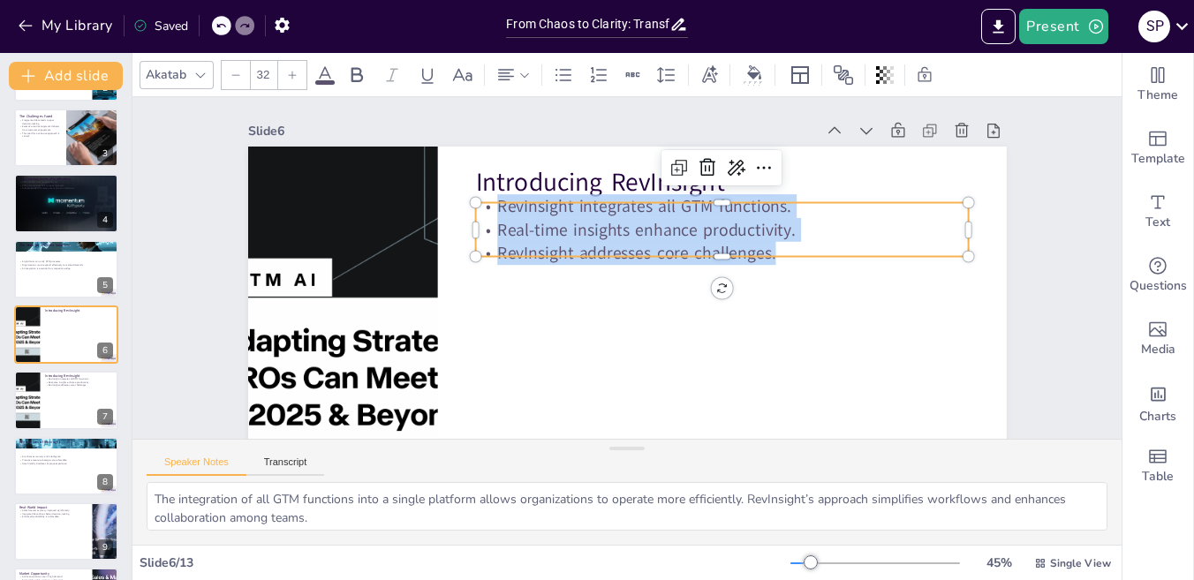
drag, startPoint x: 761, startPoint y: 253, endPoint x: 403, endPoint y: 125, distance: 380.7
click at [403, 125] on div "Slide 6 Introducing RevInsight RevInsight integrates all GTM functions. Real-ti…" at bounding box center [627, 345] width 758 height 455
copy div "RevInsight integrates all GTM functions. Real-time insights enhance productivit…"
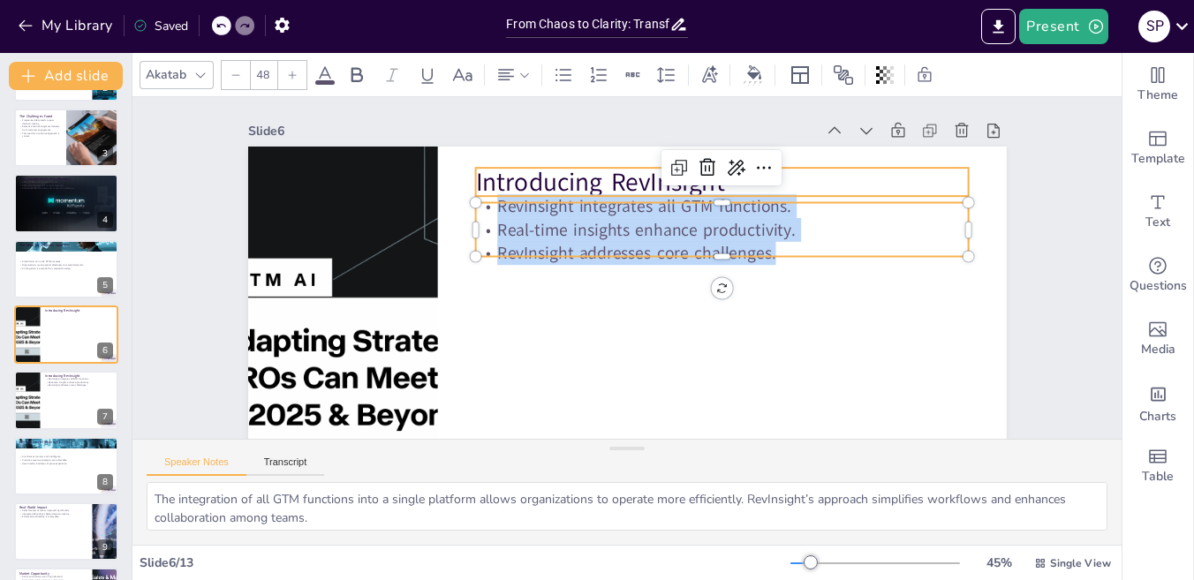
click at [529, 177] on p "Introducing RevInsight" at bounding box center [721, 181] width 493 height 35
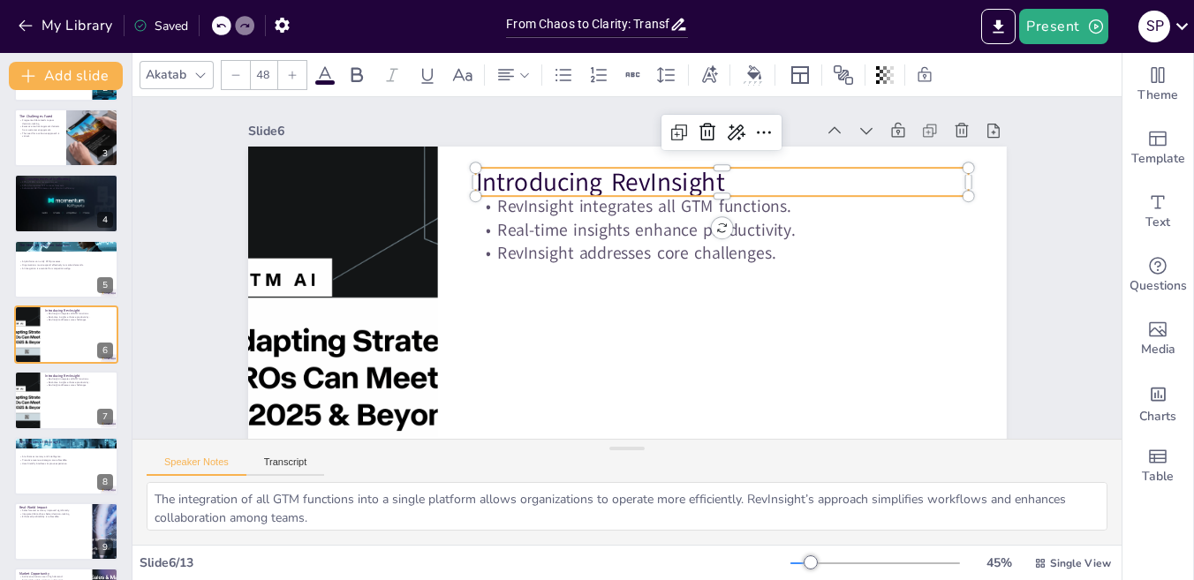
click at [529, 177] on p "Introducing RevInsight" at bounding box center [721, 181] width 493 height 35
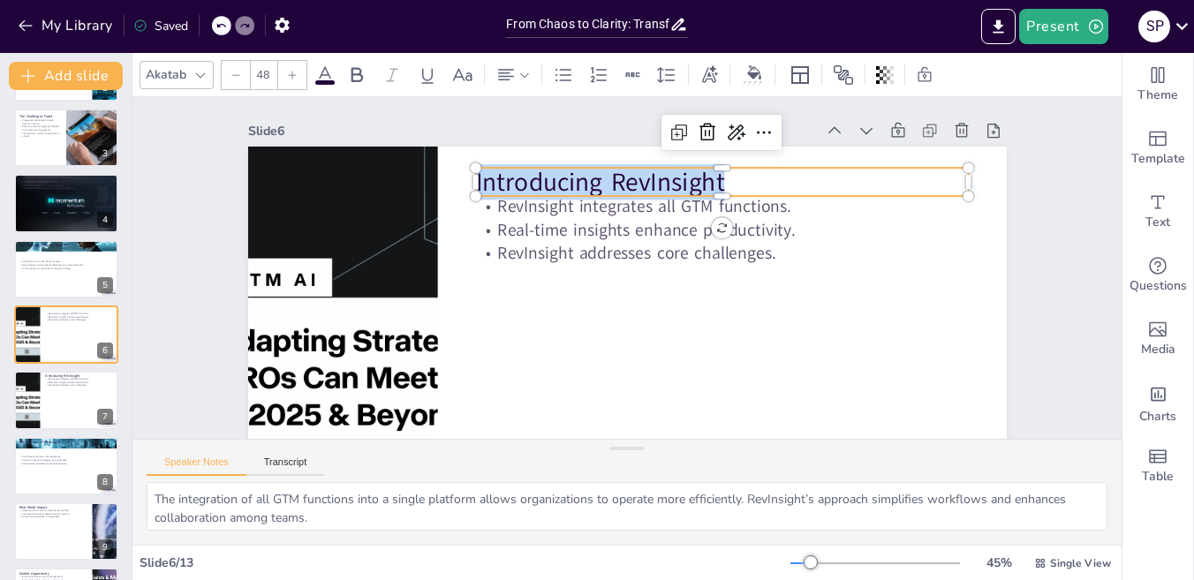
drag, startPoint x: 720, startPoint y: 184, endPoint x: 461, endPoint y: 177, distance: 258.8
click at [461, 177] on div "RevInsight integrates all GTM functions. Real-time insights enhance productivit…" at bounding box center [627, 360] width 758 height 426
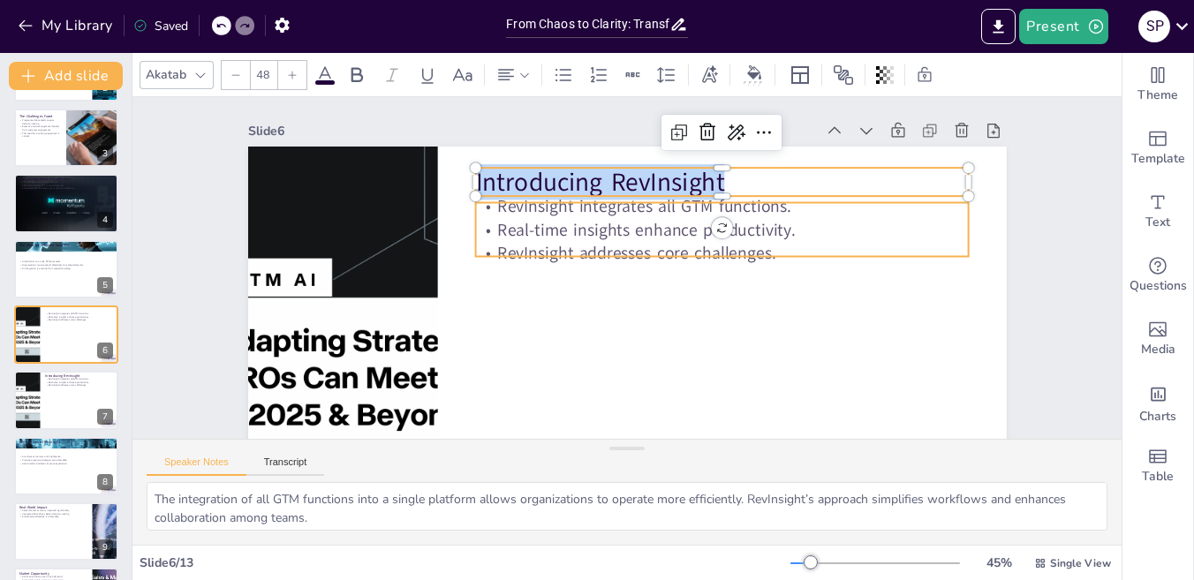
type input "32"
click at [563, 233] on p "Real-time insights enhance productivity." at bounding box center [721, 230] width 493 height 24
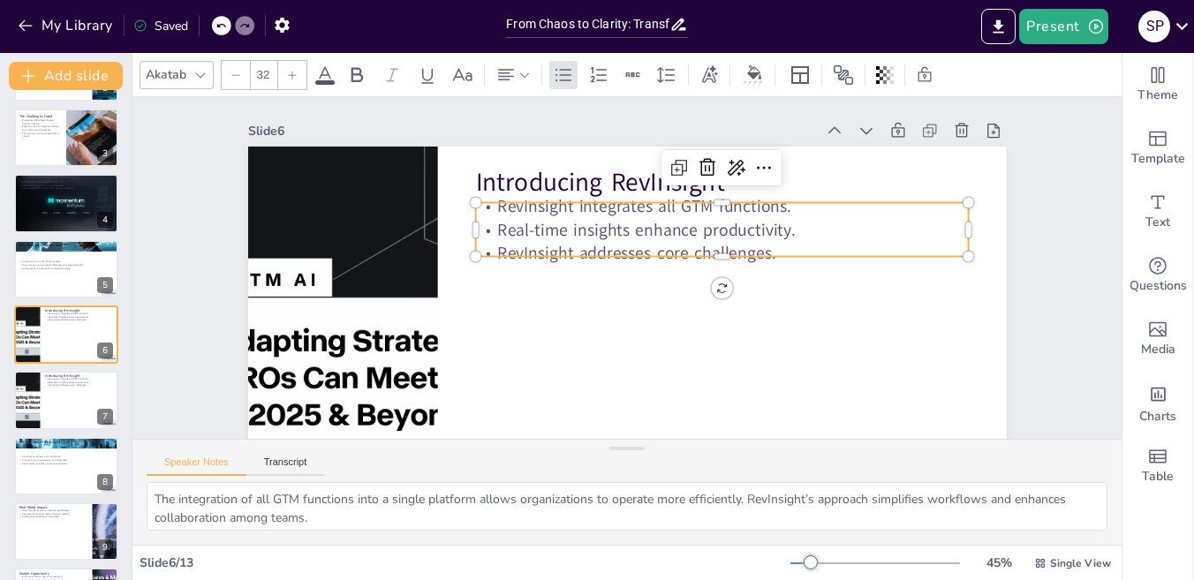
click at [563, 233] on p "Real-time insights enhance productivity." at bounding box center [721, 230] width 493 height 24
click at [45, 394] on div at bounding box center [66, 401] width 106 height 60
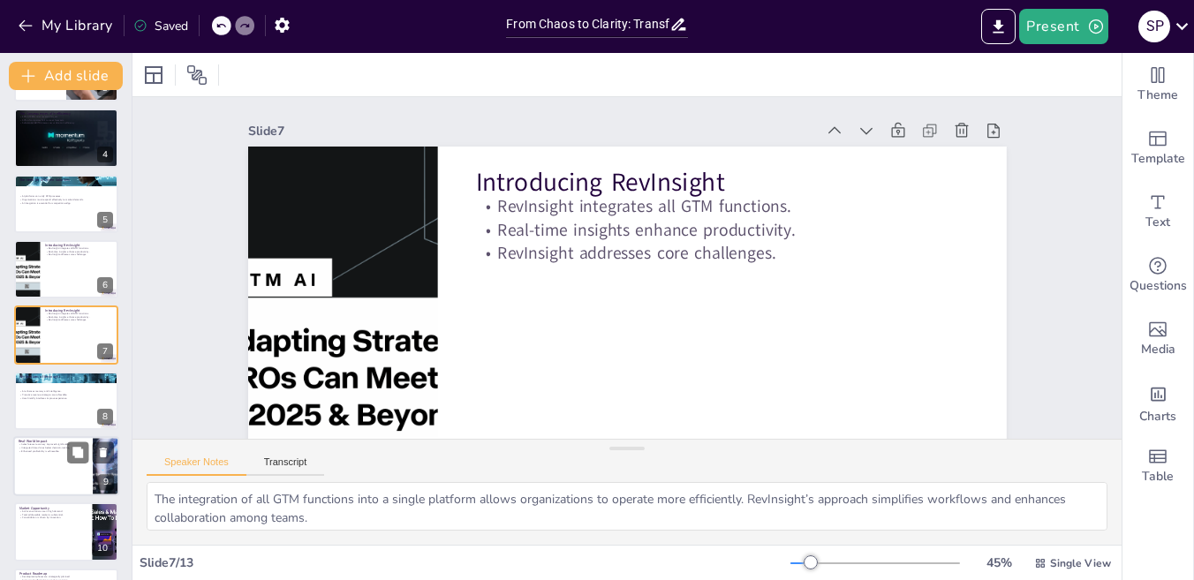
click at [50, 471] on div at bounding box center [66, 466] width 106 height 60
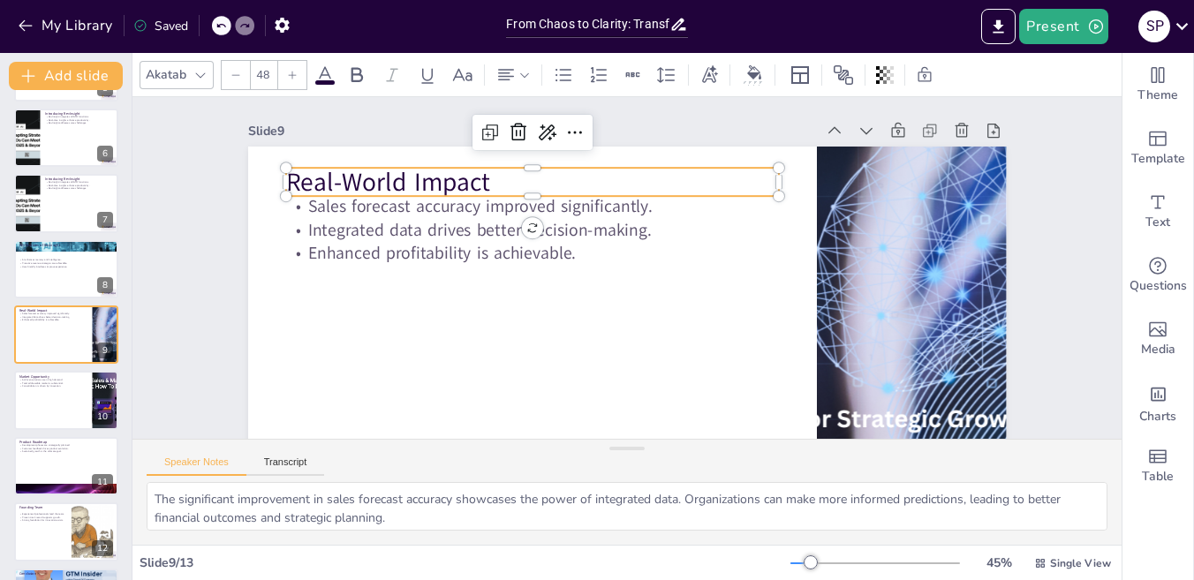
click at [316, 185] on p "Real-World Impact" at bounding box center [532, 181] width 493 height 35
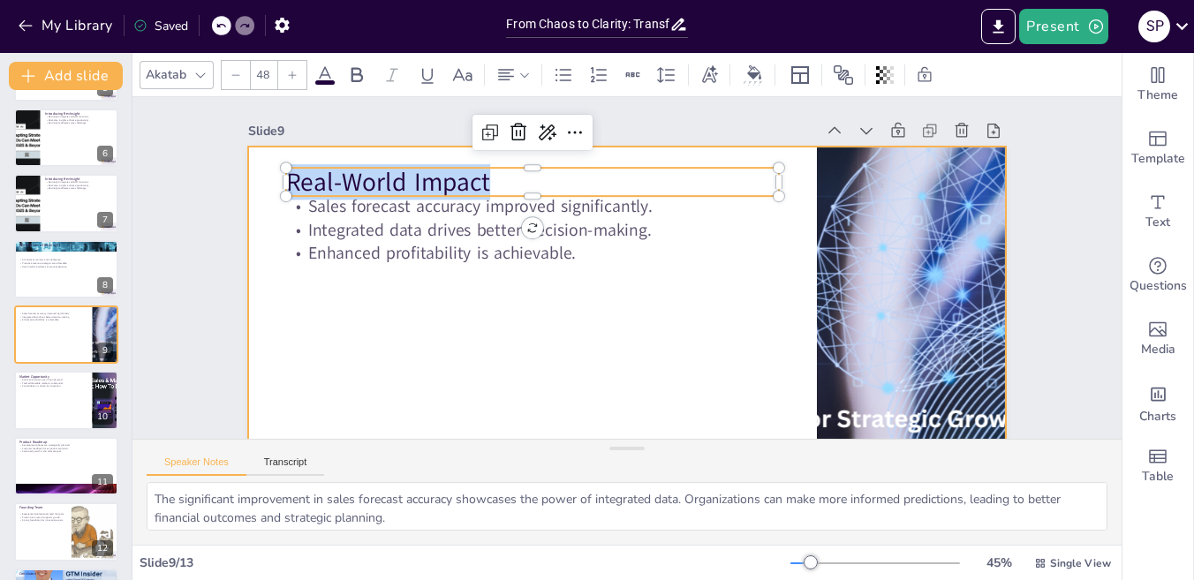
drag, startPoint x: 475, startPoint y: 180, endPoint x: 241, endPoint y: 164, distance: 234.5
click at [248, 164] on div "Sales forecast accuracy improved significantly. Integrated data drives better d…" at bounding box center [627, 360] width 758 height 426
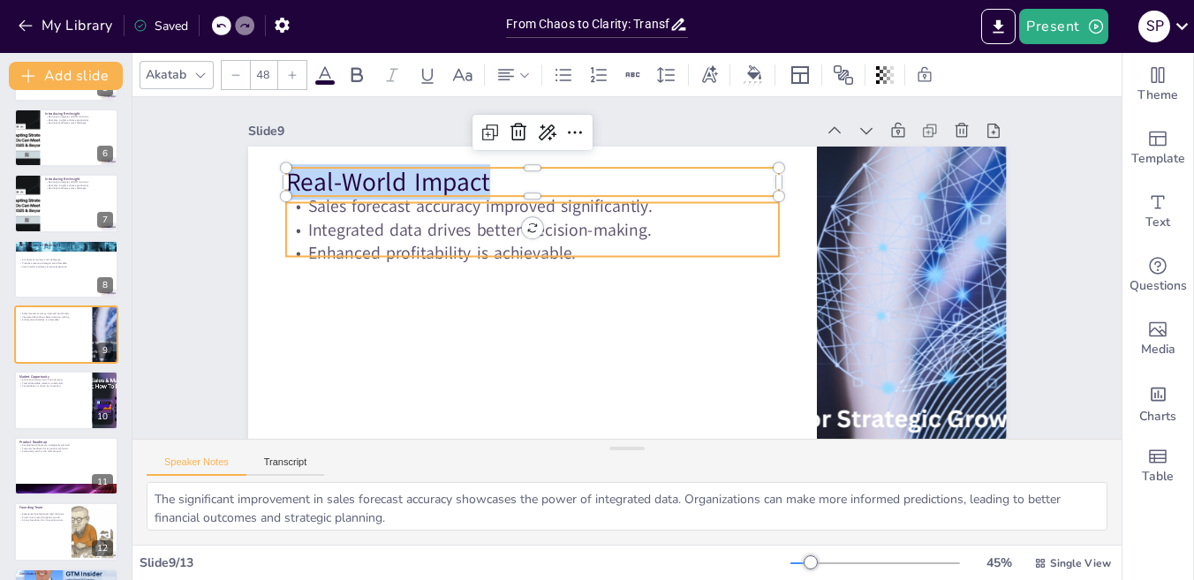
type input "32"
click at [445, 238] on p "Integrated data drives better decision-making." at bounding box center [532, 230] width 493 height 24
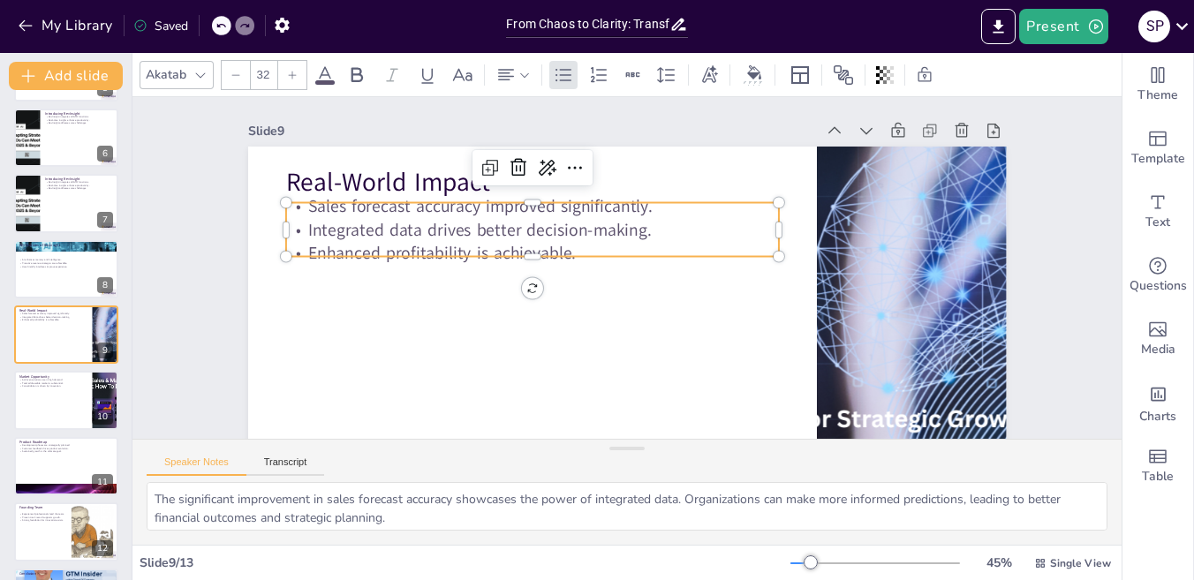
click at [445, 238] on p "Integrated data drives better decision-making." at bounding box center [532, 230] width 493 height 24
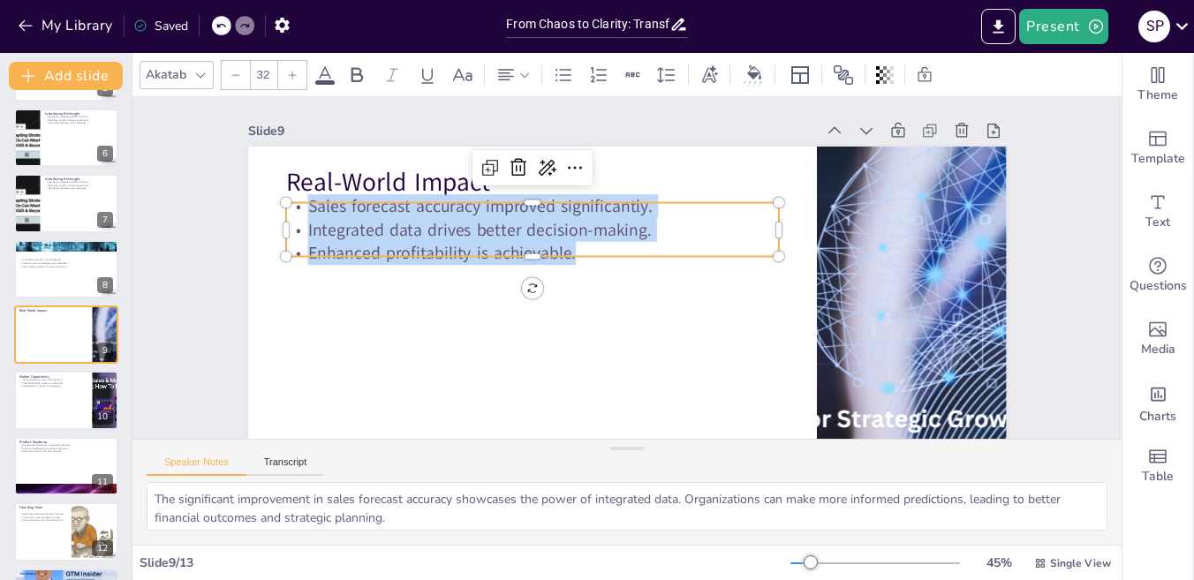
drag, startPoint x: 570, startPoint y: 246, endPoint x: 230, endPoint y: 178, distance: 346.7
click at [230, 178] on div "Slide 1 From Chaos to Clarity: Transforming GTM with AI-Driven Solutions This p…" at bounding box center [627, 335] width 857 height 476
